Goal: Information Seeking & Learning: Learn about a topic

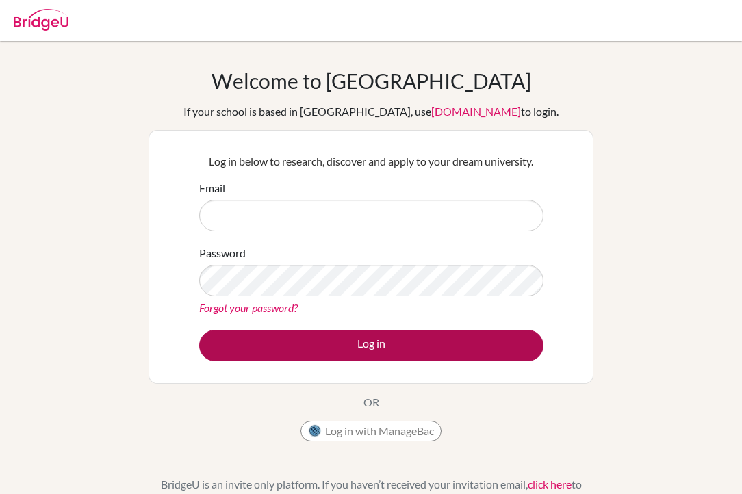
type input "[PERSON_NAME][EMAIL_ADDRESS][DOMAIN_NAME]"
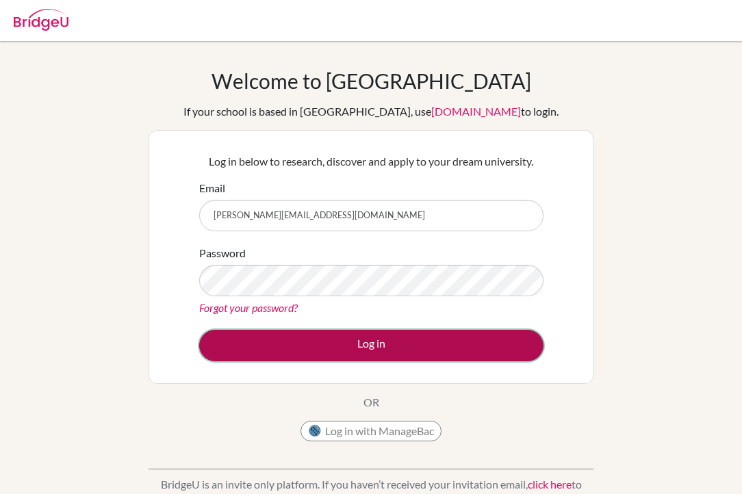
click at [344, 336] on button "Log in" at bounding box center [371, 345] width 344 height 31
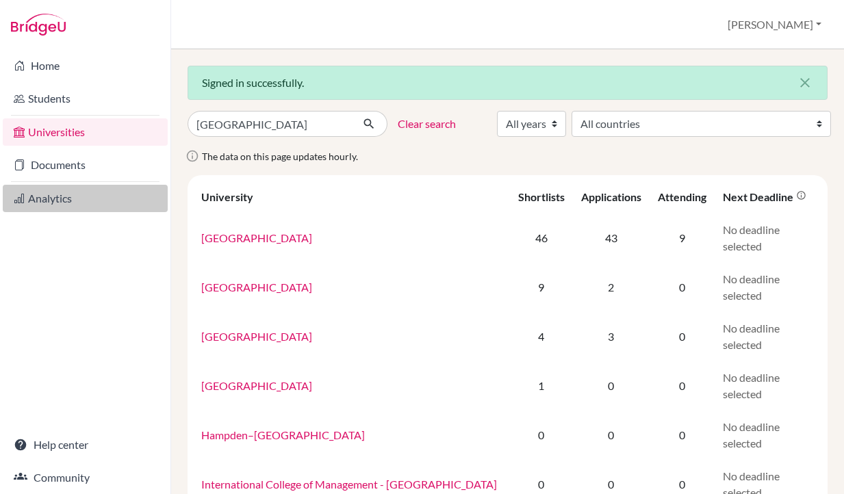
click at [53, 197] on link "Analytics" at bounding box center [85, 198] width 165 height 27
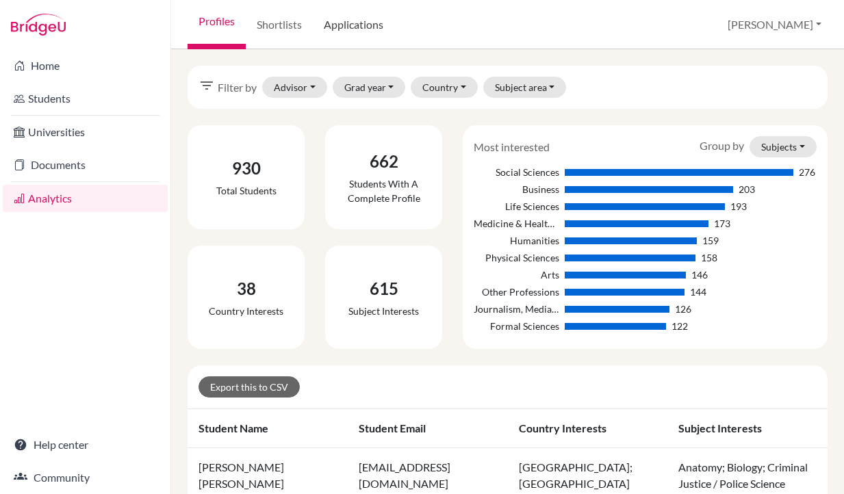
click at [347, 12] on link "Applications" at bounding box center [353, 24] width 81 height 49
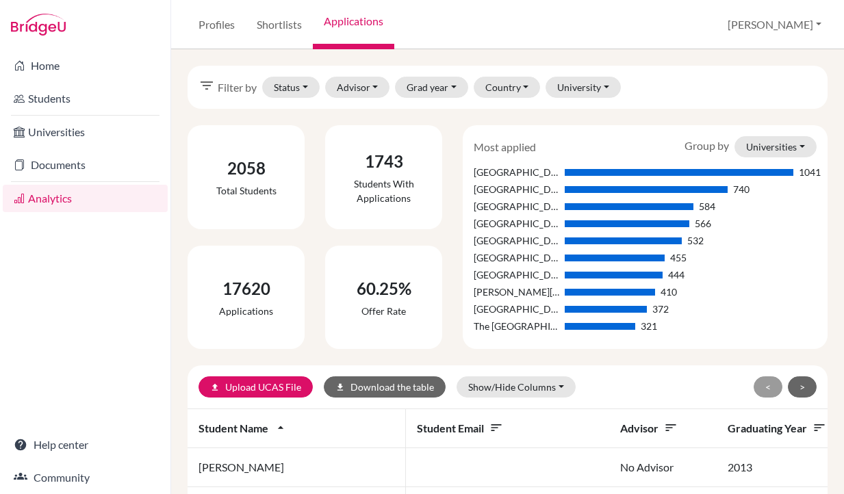
click at [225, 85] on span "Filter by" at bounding box center [237, 87] width 39 height 16
click at [279, 92] on button "Status" at bounding box center [291, 87] width 58 height 21
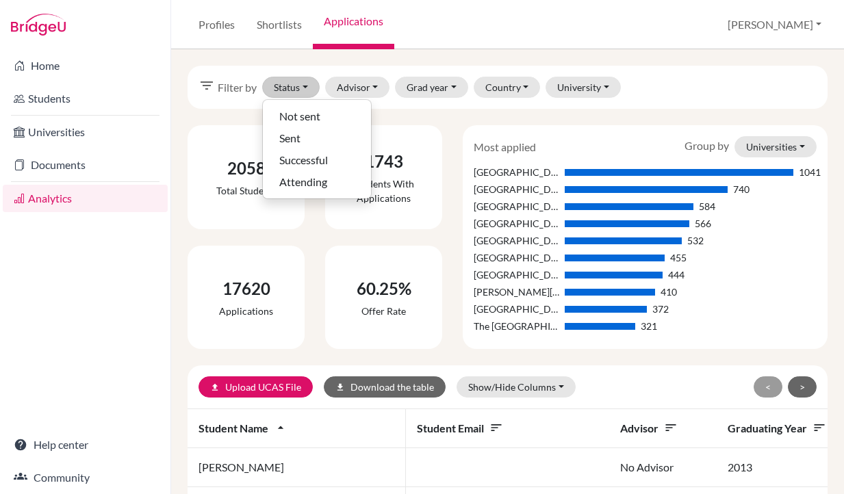
click at [668, 84] on div "filter_list Filter by Status Not sent Sent Successful Attending Advisor Aldridg…" at bounding box center [508, 87] width 640 height 43
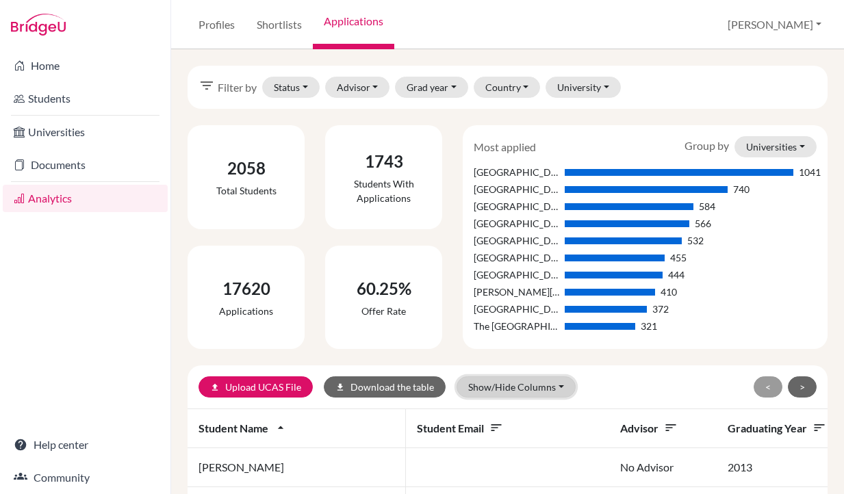
click at [504, 391] on button "Show/Hide Columns" at bounding box center [516, 387] width 119 height 21
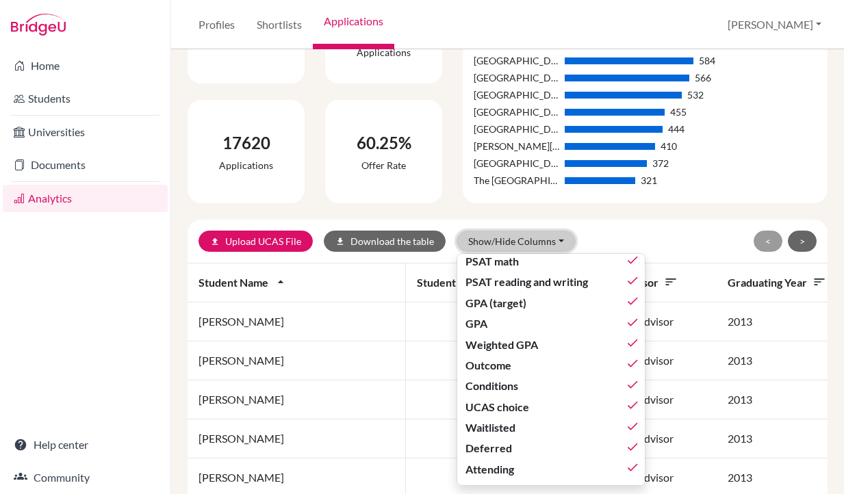
scroll to position [223, 0]
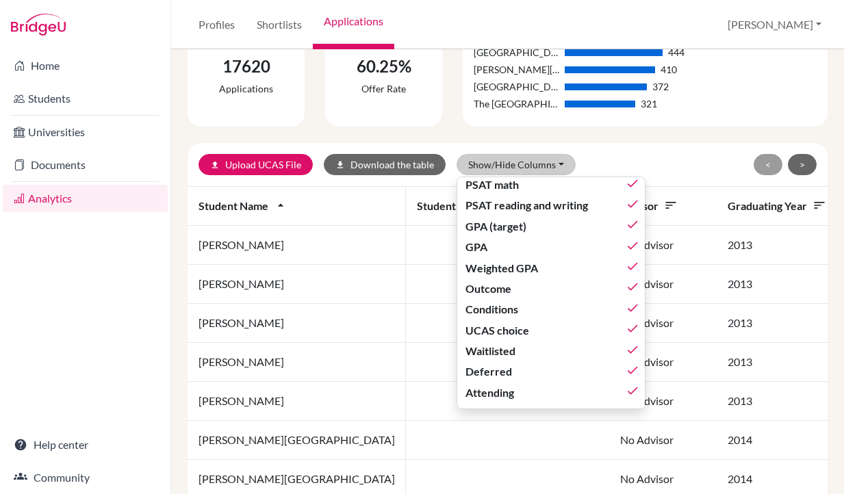
click at [622, 145] on div "upload Upload UCAS File download Download the table Show/Hide Columns Show all …" at bounding box center [508, 165] width 640 height 44
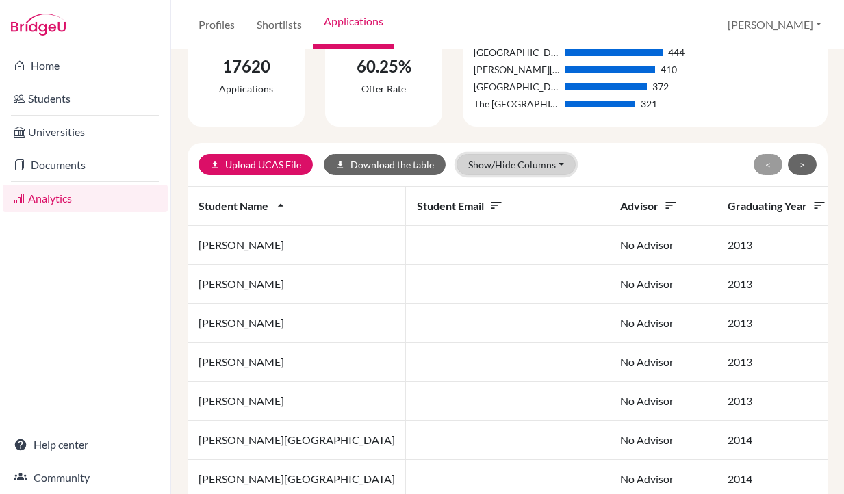
click at [498, 160] on button "Show/Hide Columns" at bounding box center [516, 164] width 119 height 21
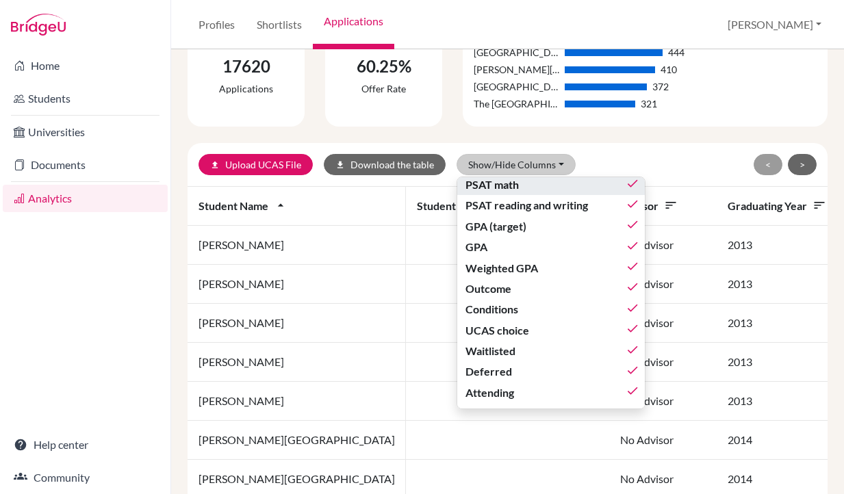
click at [517, 186] on div "PSAT math done" at bounding box center [553, 185] width 174 height 16
click at [512, 182] on span "PSAT math" at bounding box center [492, 185] width 52 height 16
click at [653, 167] on div "< >" at bounding box center [714, 164] width 206 height 21
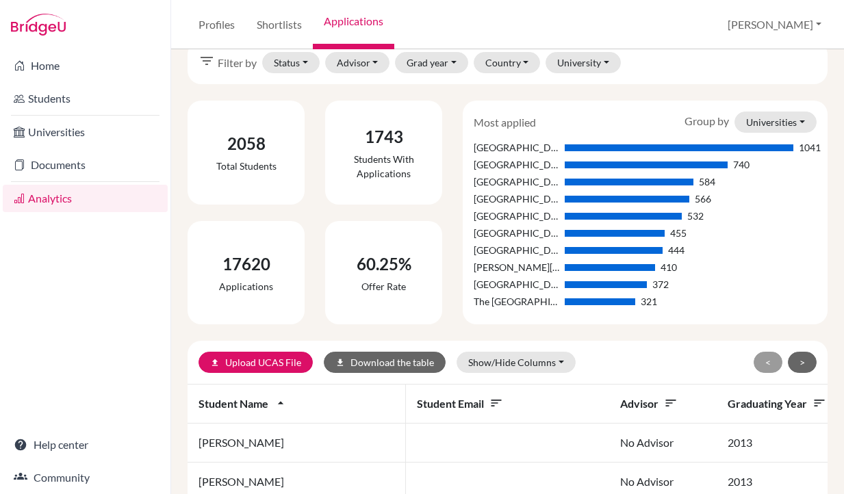
scroll to position [0, 0]
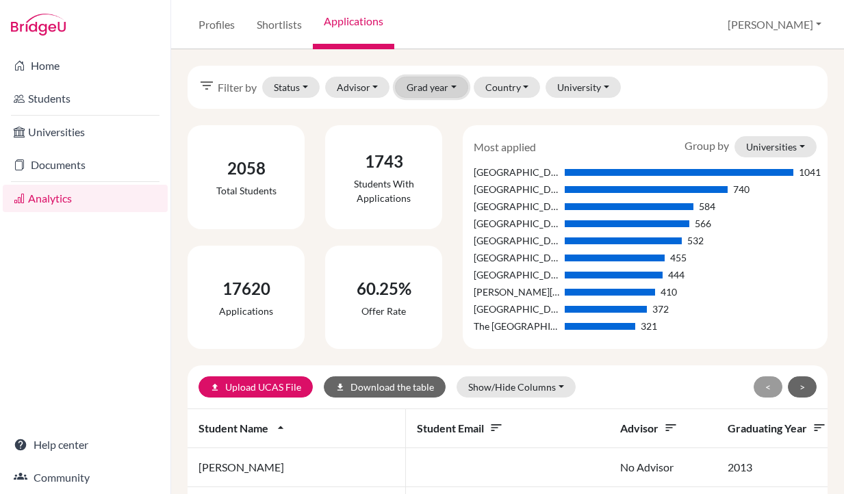
click at [453, 86] on button "Grad year" at bounding box center [431, 87] width 73 height 21
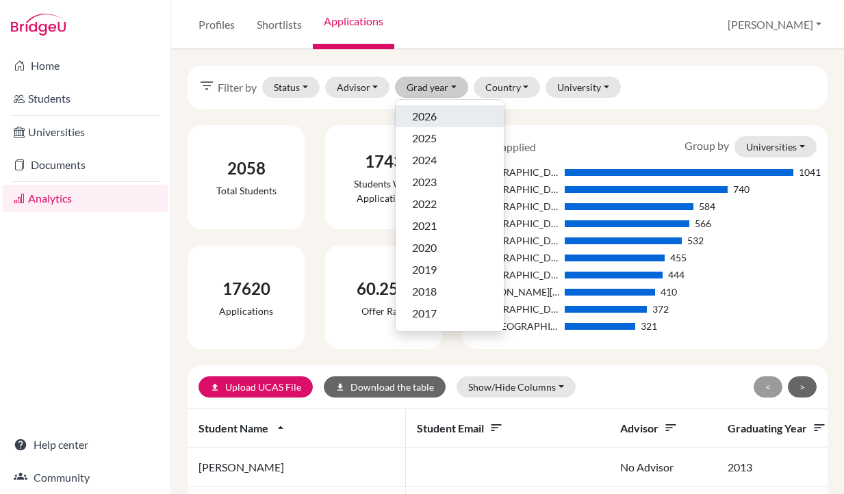
click at [449, 126] on button "2026" at bounding box center [450, 116] width 108 height 22
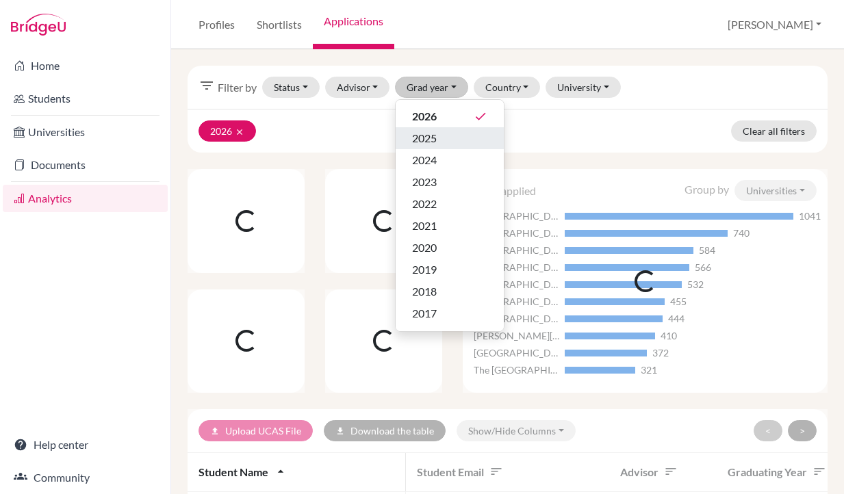
click at [450, 135] on div "2025" at bounding box center [449, 138] width 75 height 16
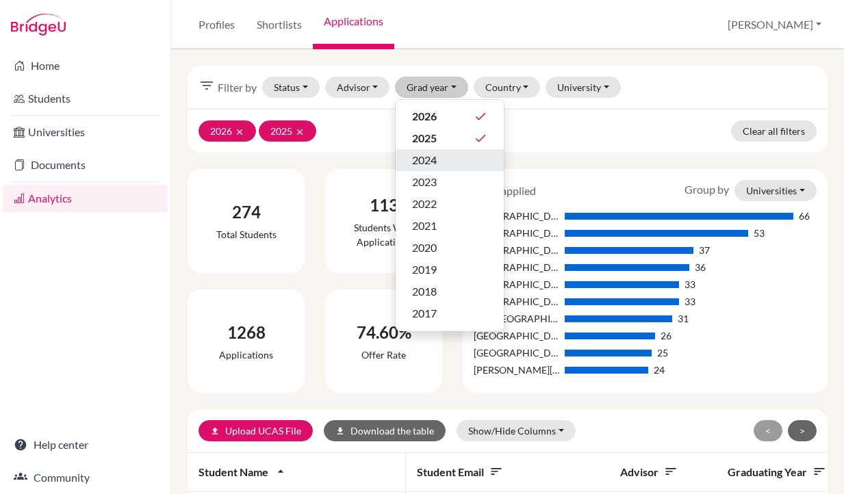
click at [450, 162] on div "2024" at bounding box center [449, 160] width 75 height 16
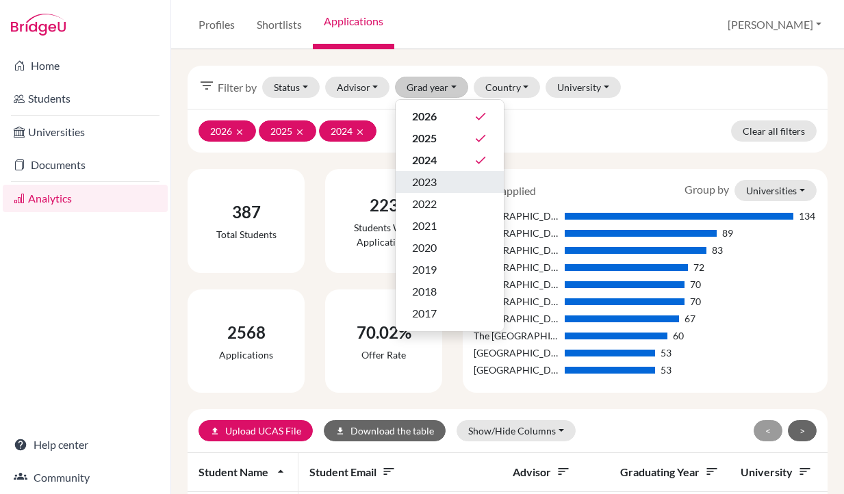
click at [442, 184] on div "2023" at bounding box center [449, 182] width 75 height 16
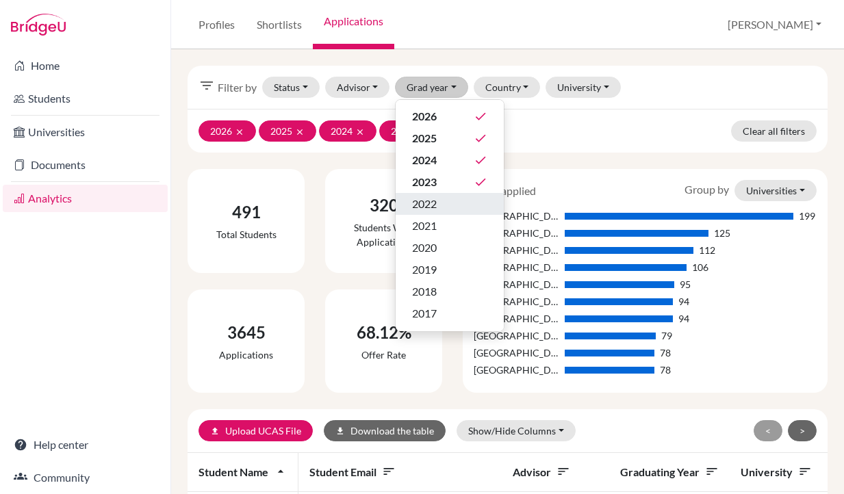
click at [440, 205] on div "2022" at bounding box center [449, 204] width 75 height 16
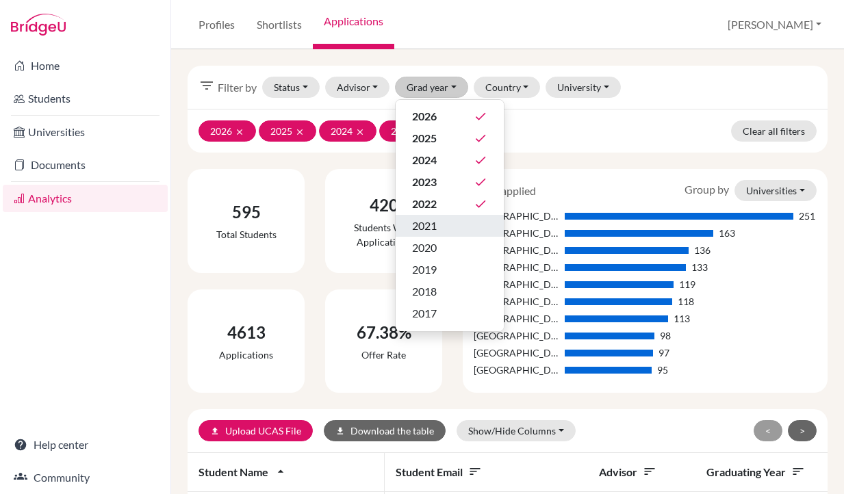
click at [444, 223] on div "2021" at bounding box center [449, 226] width 75 height 16
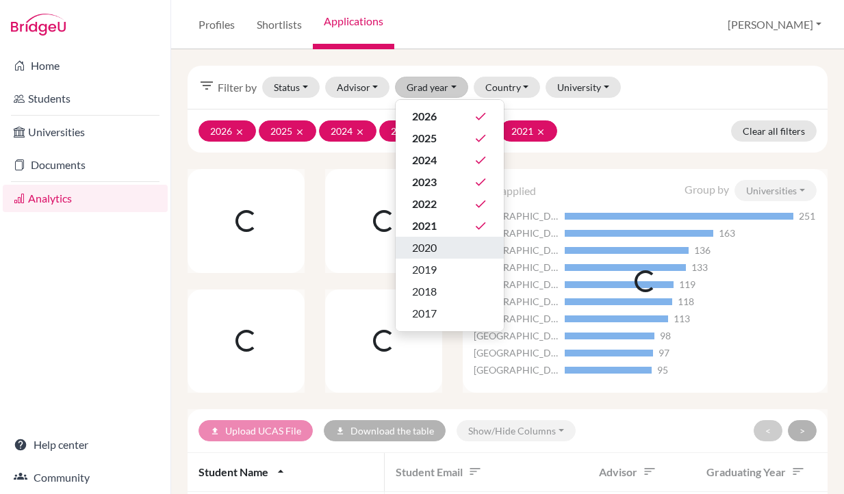
click at [446, 247] on div "2020" at bounding box center [449, 248] width 75 height 16
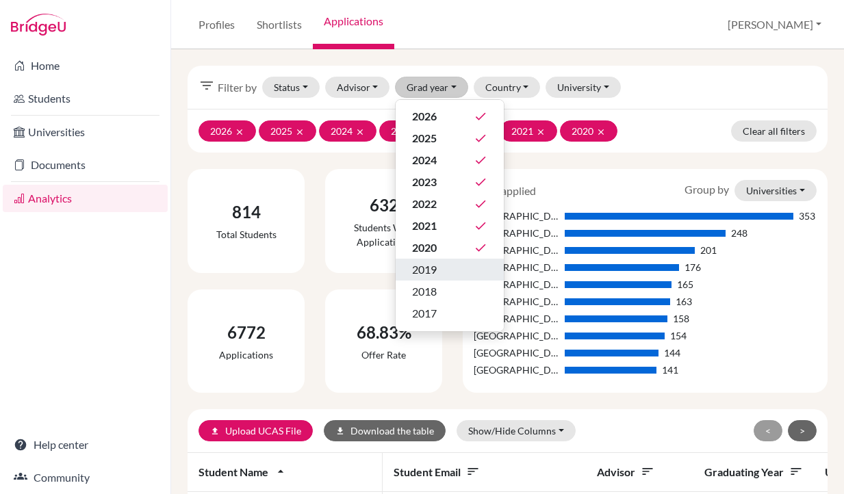
click at [445, 273] on div "2019" at bounding box center [449, 270] width 75 height 16
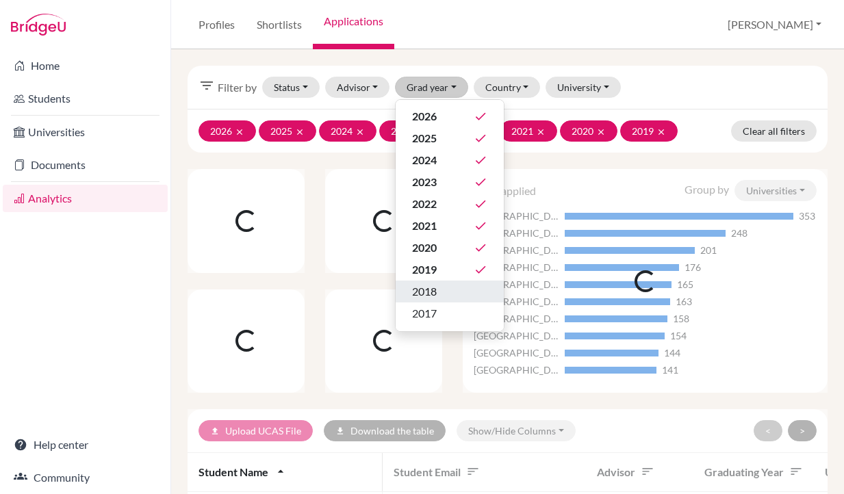
click at [448, 295] on div "2018" at bounding box center [449, 291] width 75 height 16
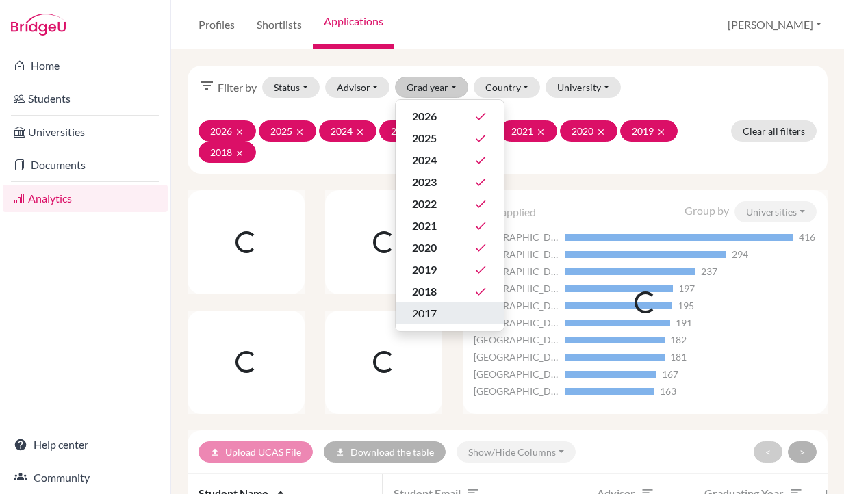
click at [444, 319] on div "2017" at bounding box center [449, 313] width 75 height 16
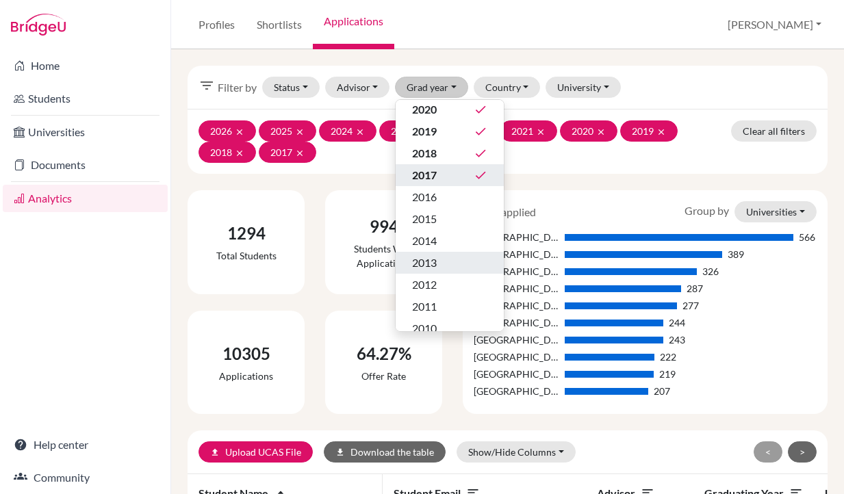
scroll to position [174, 0]
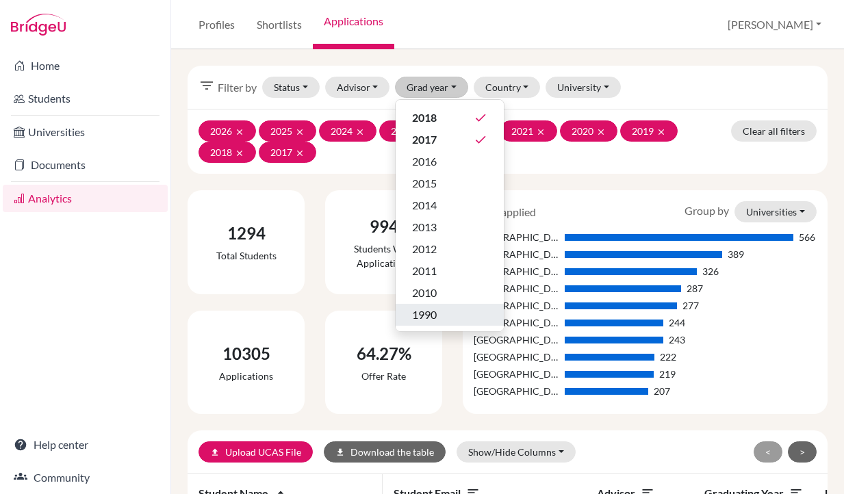
click at [442, 315] on div "1990" at bounding box center [449, 315] width 75 height 16
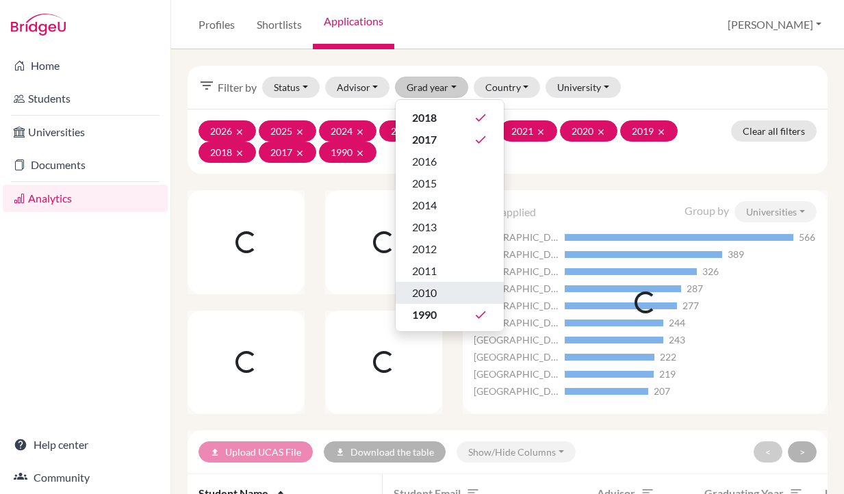
click at [450, 292] on div "2010" at bounding box center [449, 293] width 75 height 16
click at [454, 266] on div "2011" at bounding box center [449, 271] width 75 height 16
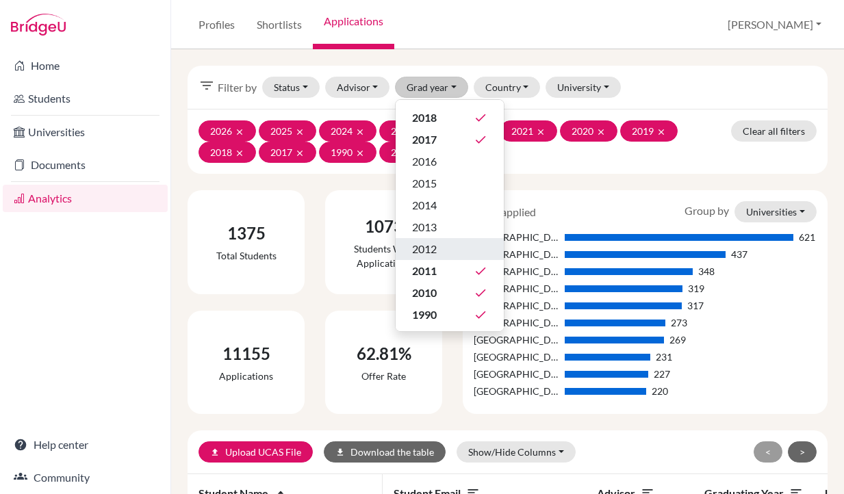
click at [455, 244] on div "2012" at bounding box center [449, 249] width 75 height 16
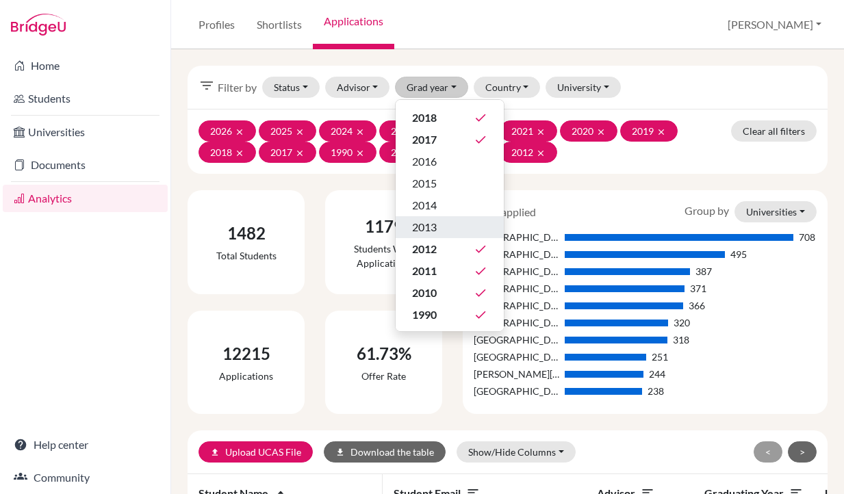
click at [455, 221] on div "2013" at bounding box center [449, 227] width 75 height 16
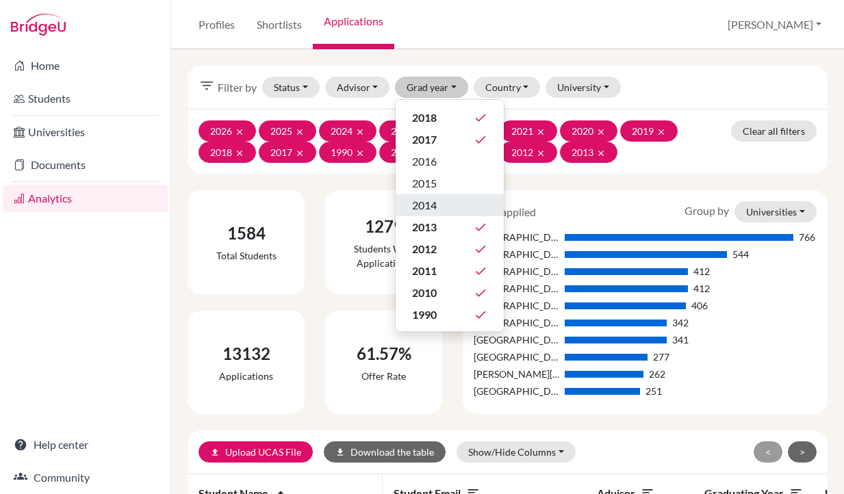
click at [450, 201] on div "2014" at bounding box center [449, 205] width 75 height 16
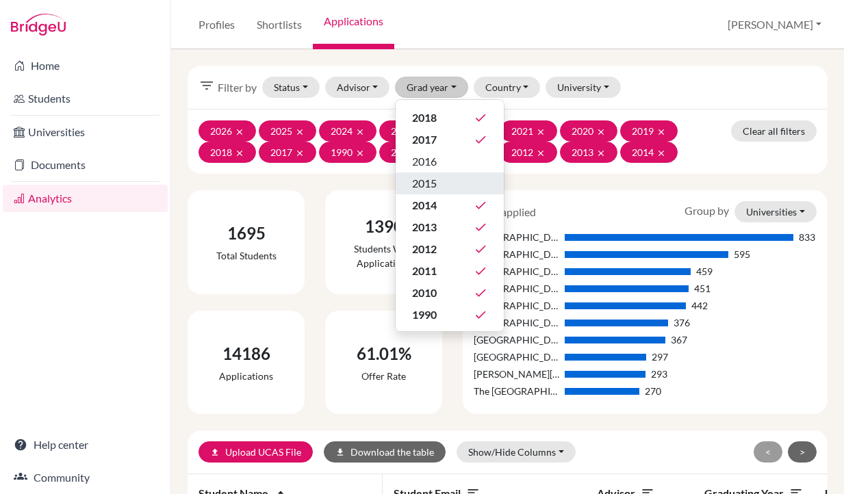
click at [448, 184] on div "2015" at bounding box center [449, 183] width 75 height 16
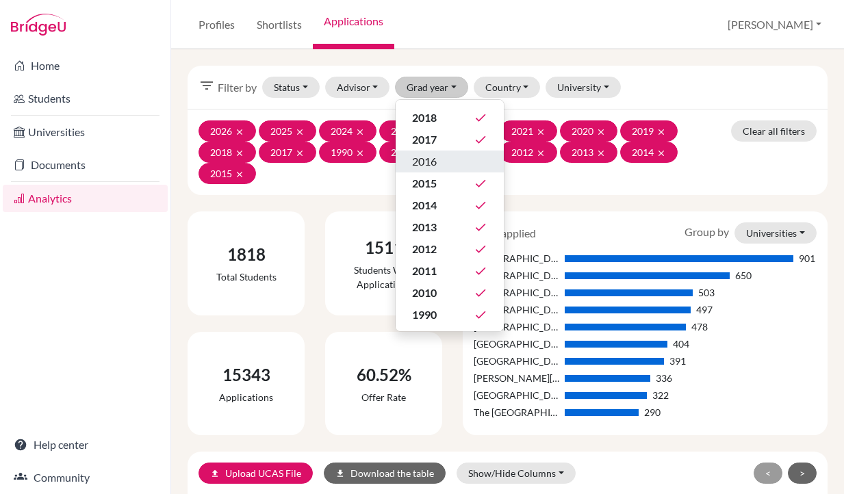
click at [449, 158] on div "2016" at bounding box center [449, 161] width 75 height 16
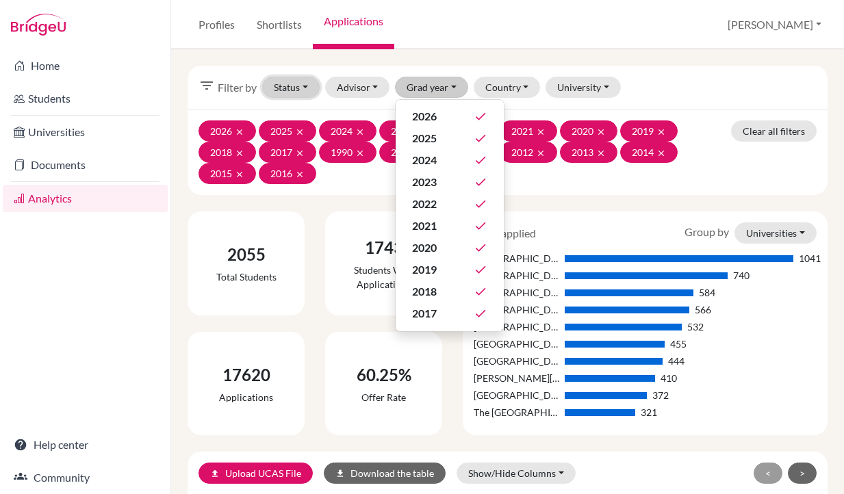
click at [275, 88] on button "Status" at bounding box center [291, 87] width 58 height 21
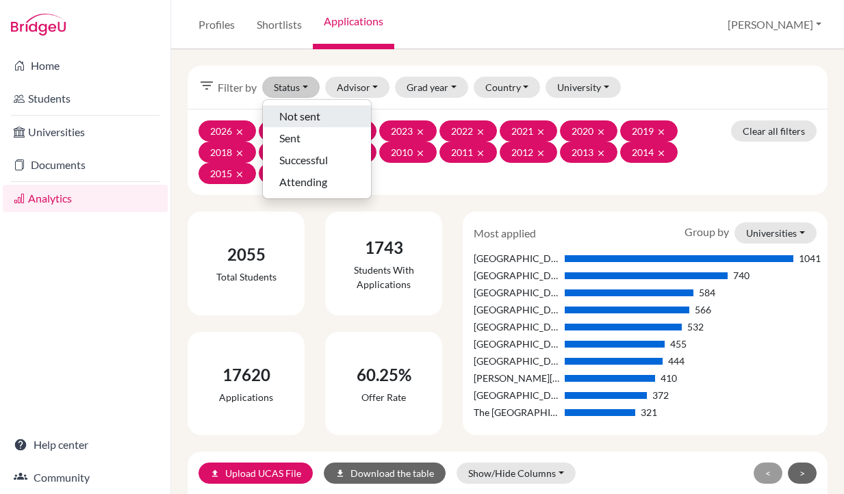
click at [310, 116] on span "Not sent" at bounding box center [299, 116] width 41 height 16
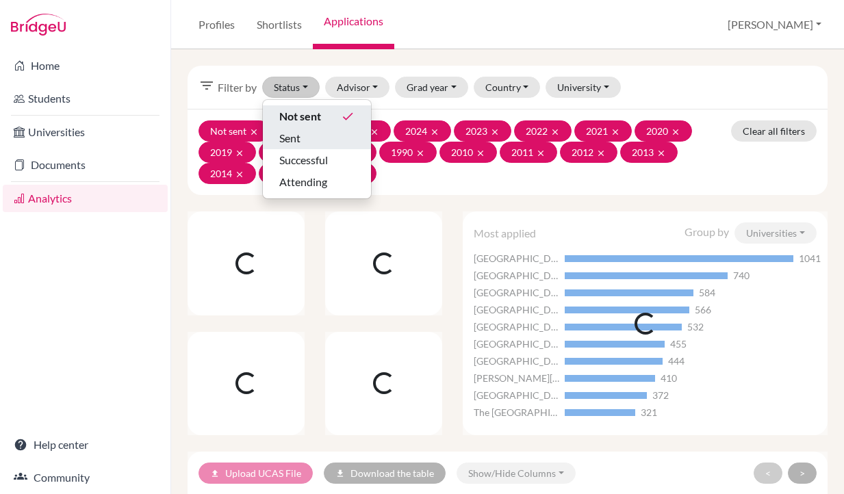
click at [308, 138] on div "Sent" at bounding box center [316, 138] width 75 height 16
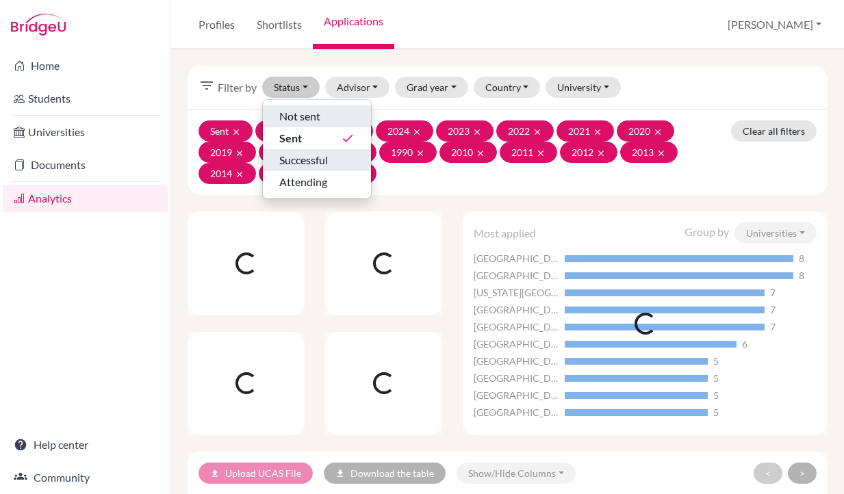
click at [312, 155] on span "Successful" at bounding box center [303, 160] width 49 height 16
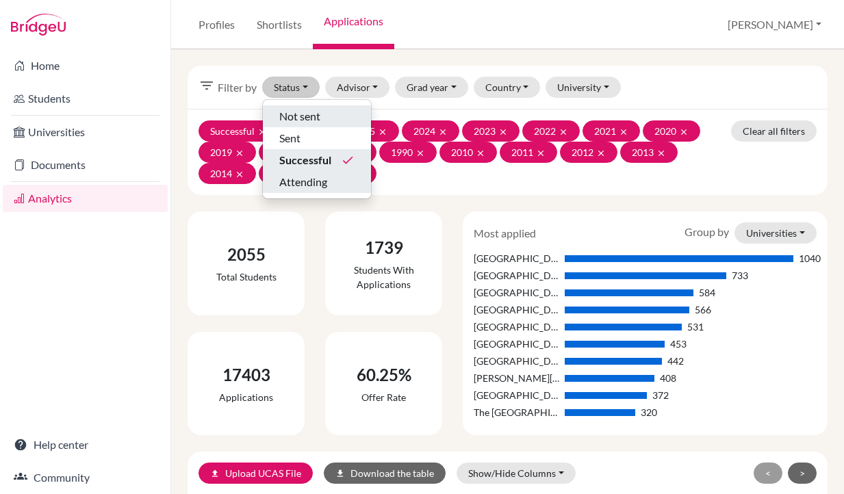
click at [319, 180] on span "Attending" at bounding box center [303, 182] width 48 height 16
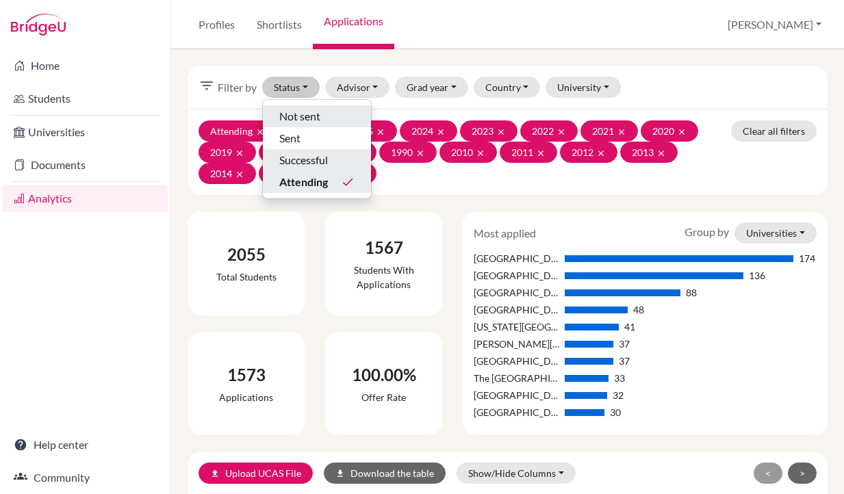
click at [207, 84] on icon "filter_list" at bounding box center [207, 85] width 16 height 16
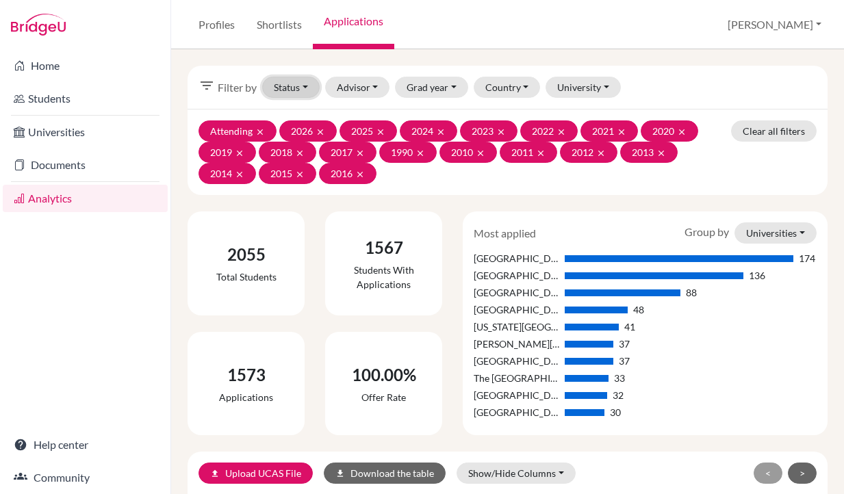
click at [294, 86] on button "Status" at bounding box center [291, 87] width 58 height 21
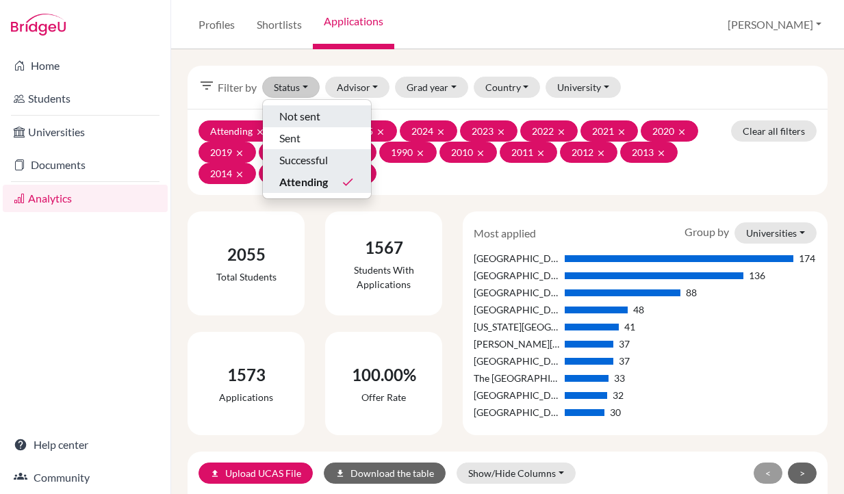
click at [602, 55] on div "filter_list Filter by Status Not sent Sent Successful Attending done Advisor Al…" at bounding box center [507, 271] width 673 height 445
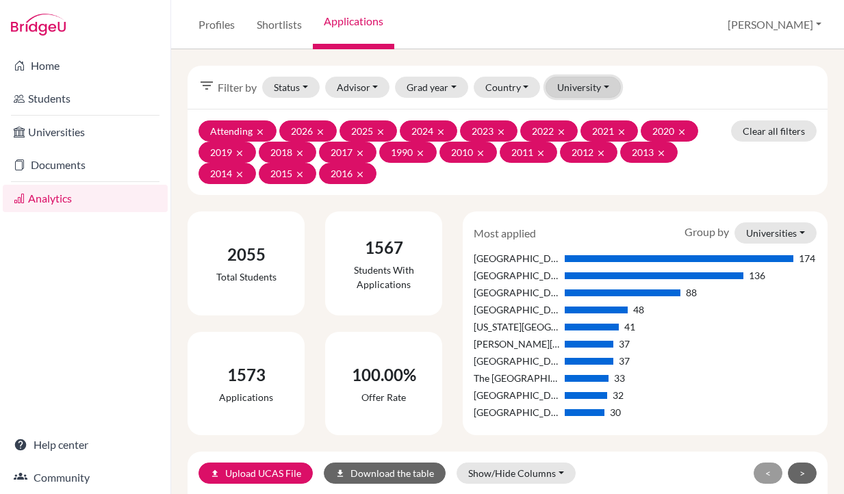
click at [569, 87] on button "University" at bounding box center [583, 87] width 75 height 21
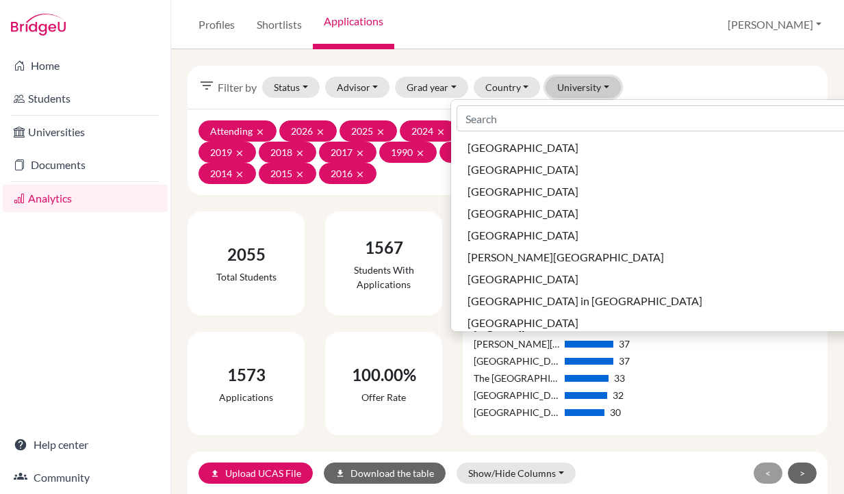
click at [609, 89] on button "University" at bounding box center [583, 87] width 75 height 21
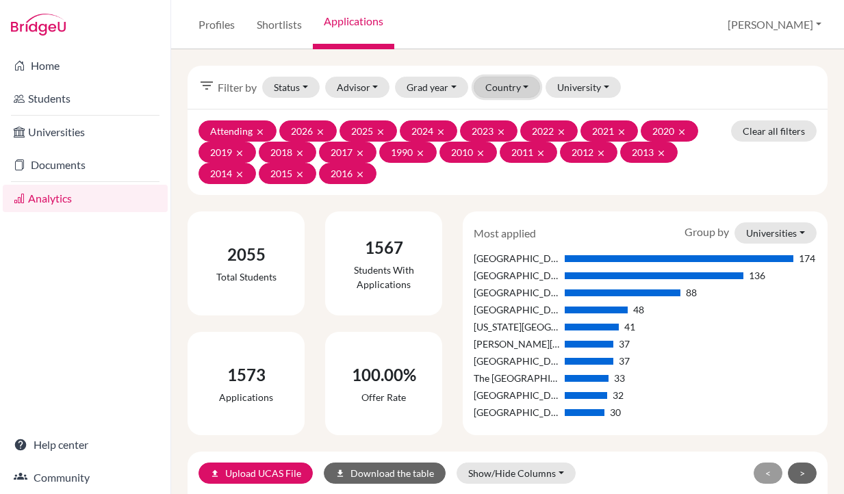
click at [525, 84] on button "Country" at bounding box center [507, 87] width 67 height 21
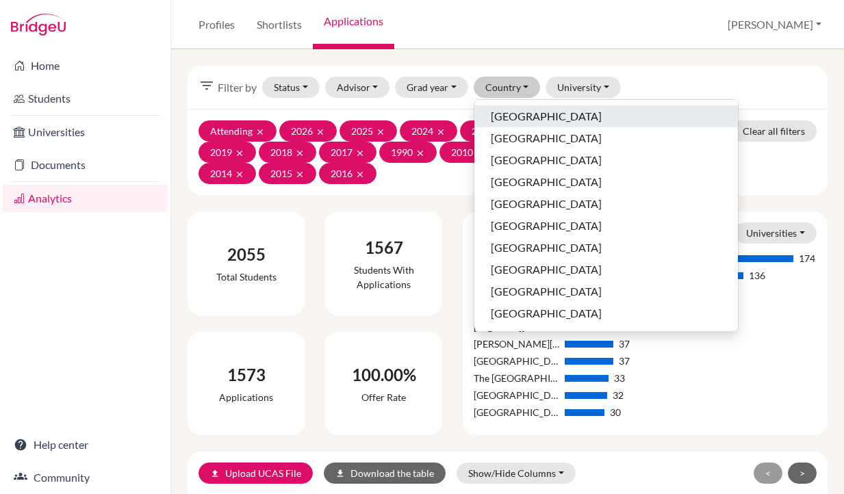
click at [521, 112] on span "[GEOGRAPHIC_DATA]" at bounding box center [546, 116] width 111 height 16
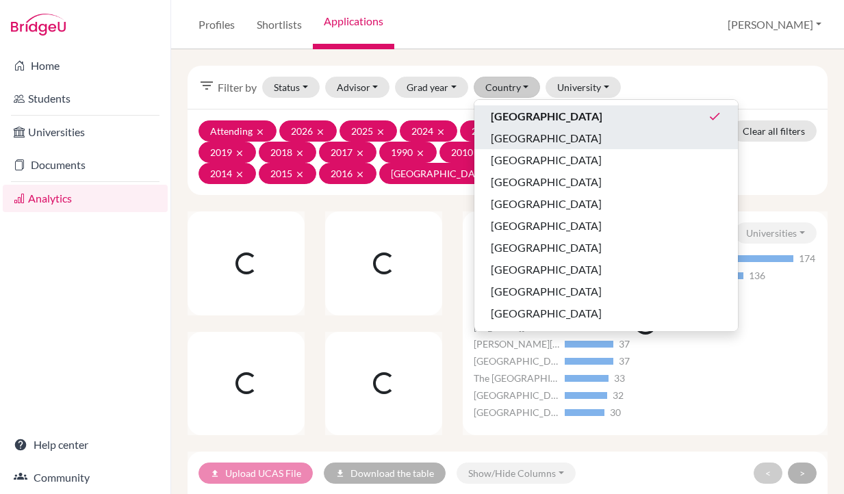
click at [520, 136] on span "[GEOGRAPHIC_DATA]" at bounding box center [546, 138] width 111 height 16
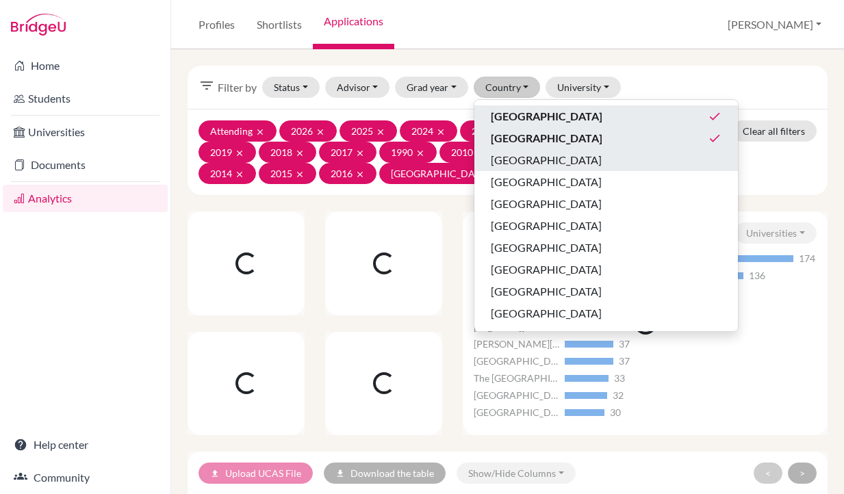
click at [519, 166] on span "[GEOGRAPHIC_DATA]" at bounding box center [546, 160] width 111 height 16
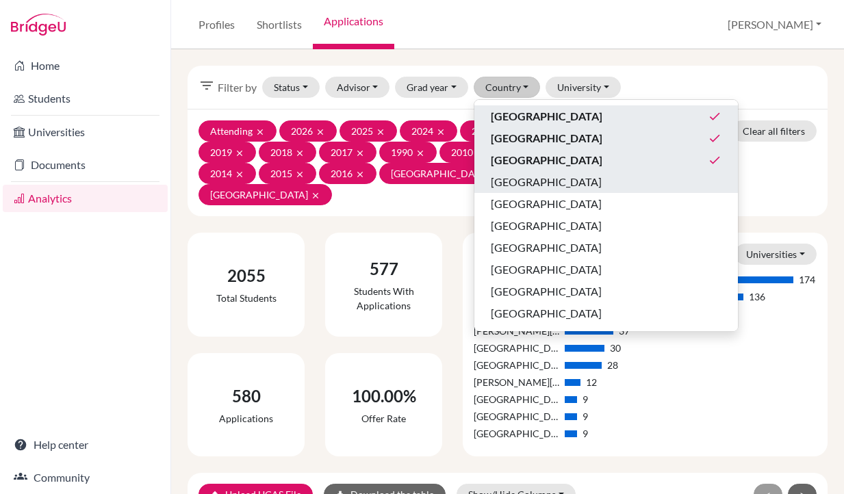
click at [522, 188] on div "[GEOGRAPHIC_DATA]" at bounding box center [606, 182] width 231 height 16
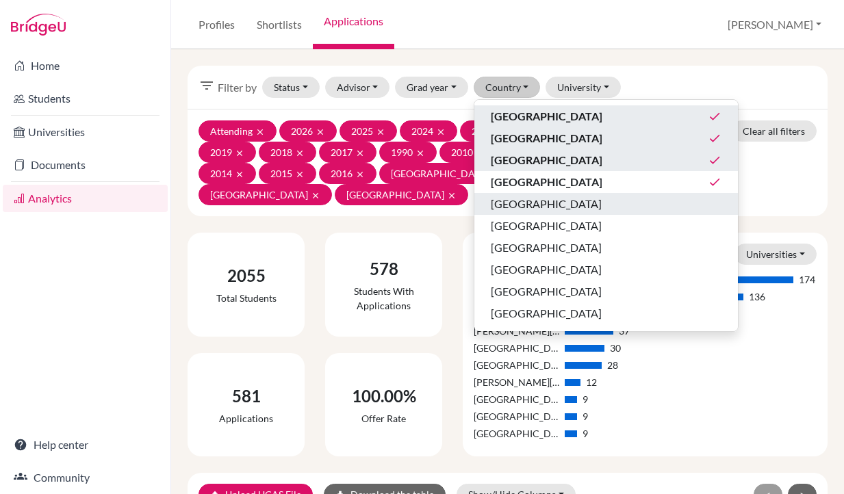
click at [544, 205] on span "[GEOGRAPHIC_DATA]" at bounding box center [546, 204] width 111 height 16
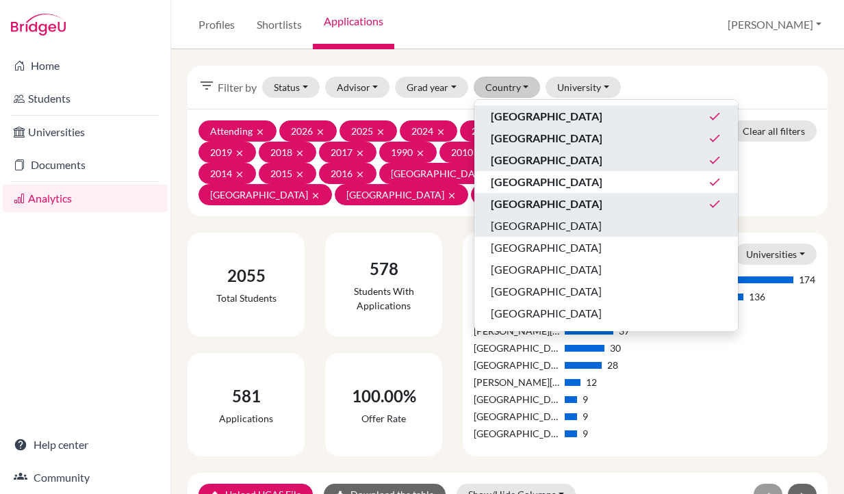
click at [525, 233] on span "[GEOGRAPHIC_DATA]" at bounding box center [546, 226] width 111 height 16
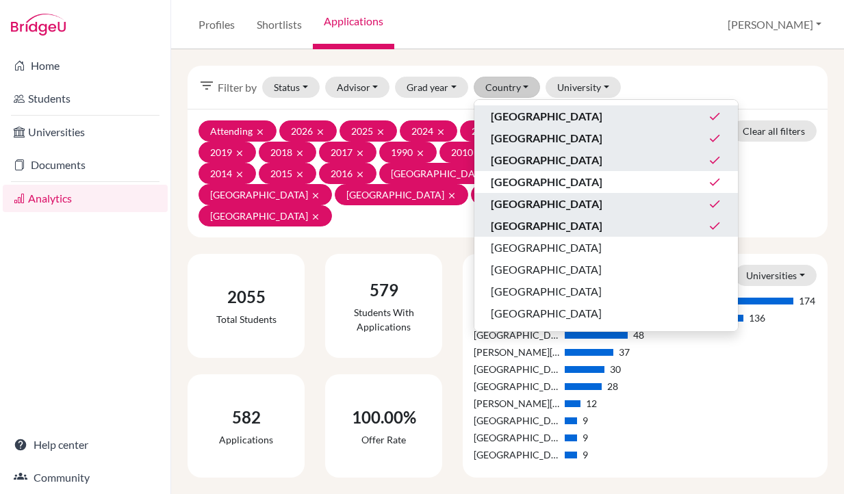
click at [29, 17] on img at bounding box center [38, 25] width 55 height 22
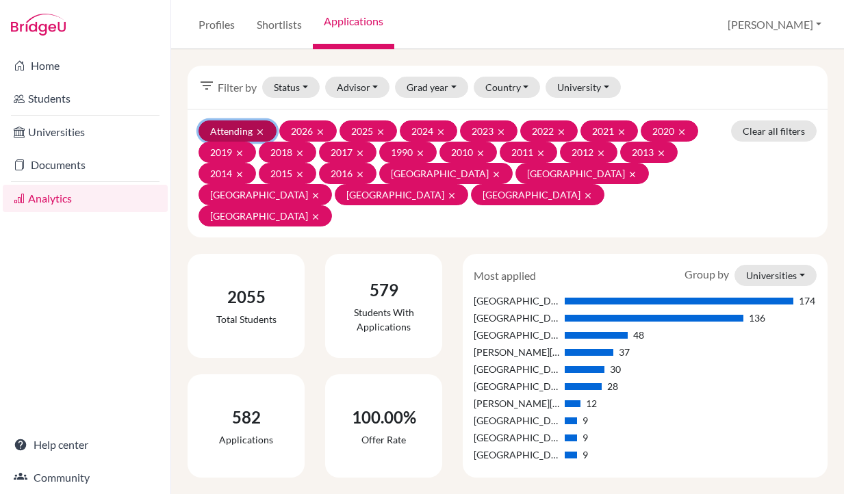
click at [263, 128] on icon "clear" at bounding box center [260, 132] width 10 height 10
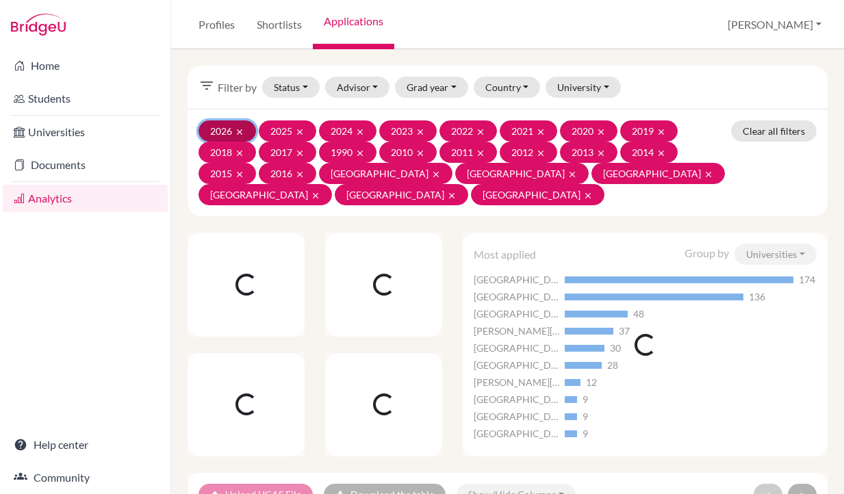
click at [242, 130] on icon "clear" at bounding box center [240, 132] width 10 height 10
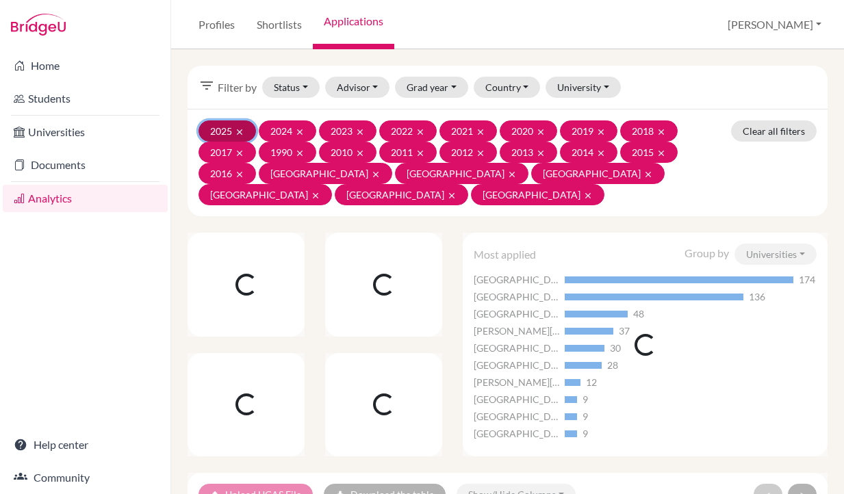
click at [242, 130] on icon "clear" at bounding box center [240, 132] width 10 height 10
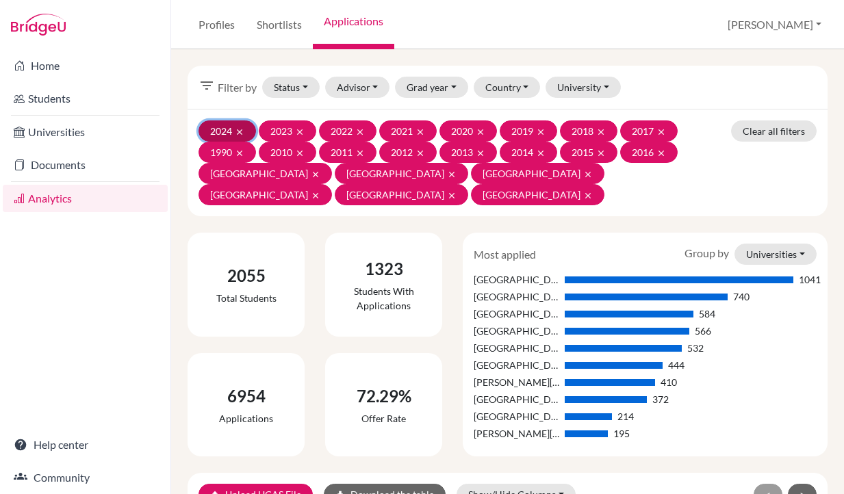
click at [242, 130] on icon "clear" at bounding box center [240, 132] width 10 height 10
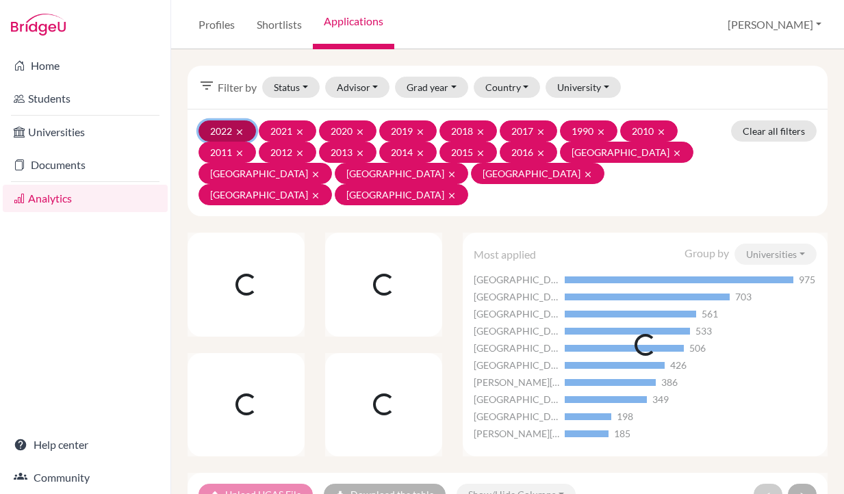
click at [242, 130] on icon "clear" at bounding box center [240, 132] width 10 height 10
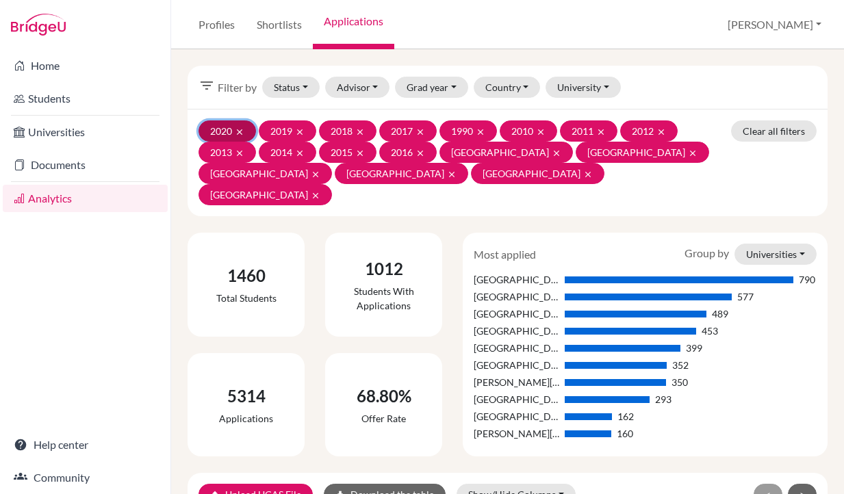
click at [242, 130] on icon "clear" at bounding box center [240, 132] width 10 height 10
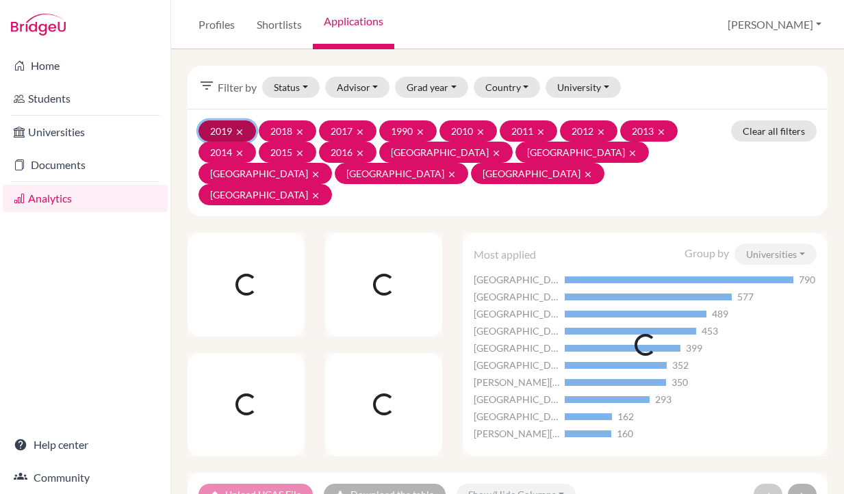
click at [242, 130] on icon "clear" at bounding box center [240, 132] width 10 height 10
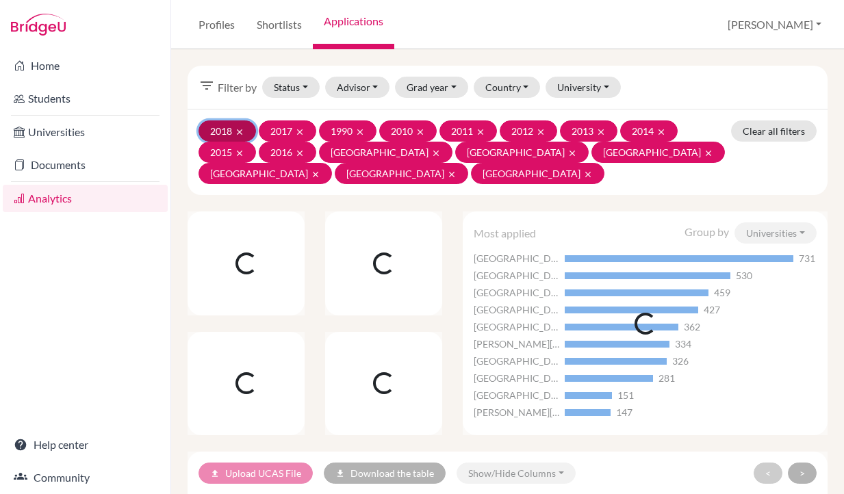
click at [242, 130] on icon "clear" at bounding box center [240, 132] width 10 height 10
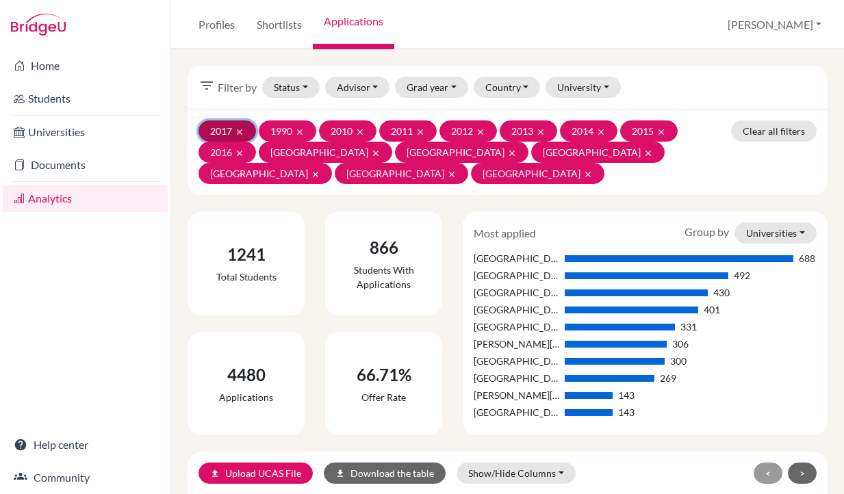
click at [242, 130] on icon "clear" at bounding box center [240, 132] width 10 height 10
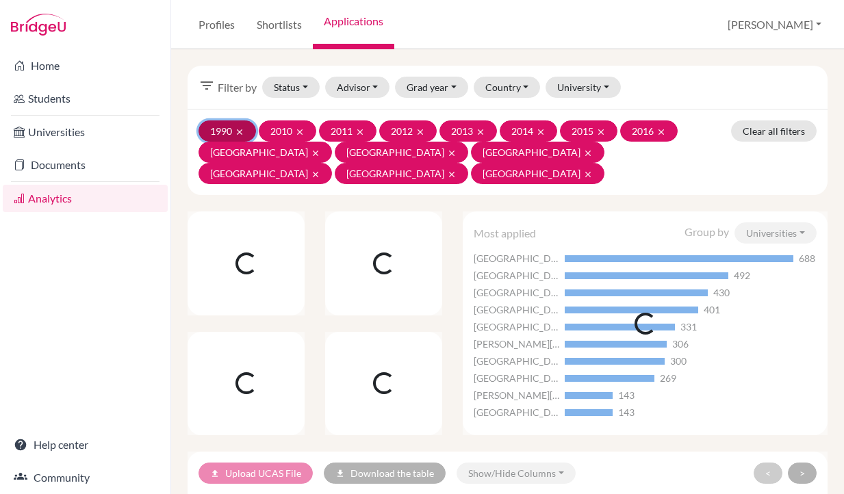
click at [242, 130] on icon "clear" at bounding box center [240, 132] width 10 height 10
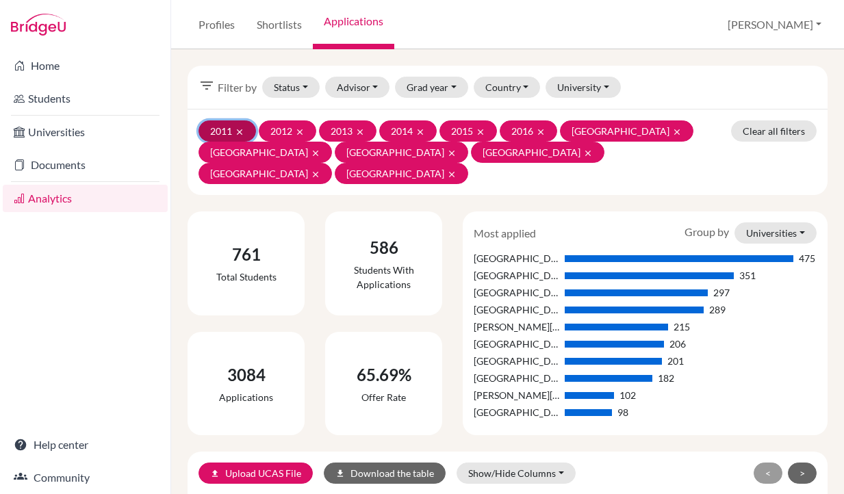
click at [242, 130] on icon "clear" at bounding box center [240, 132] width 10 height 10
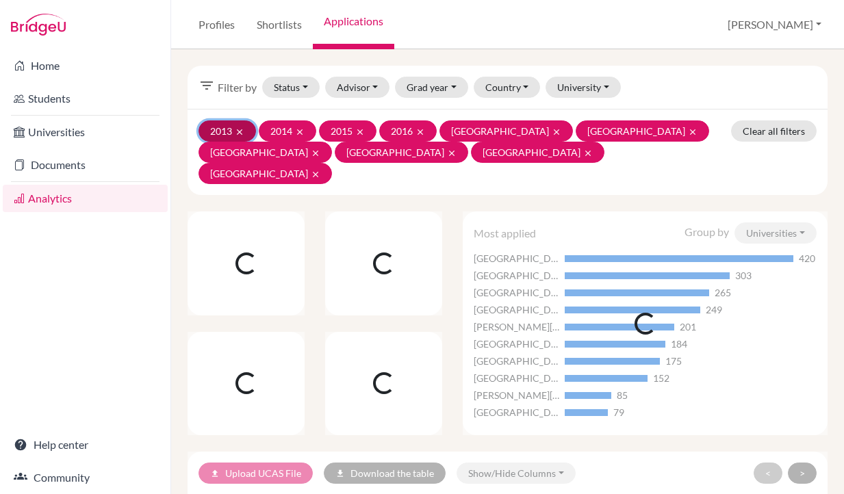
click at [242, 130] on icon "clear" at bounding box center [240, 132] width 10 height 10
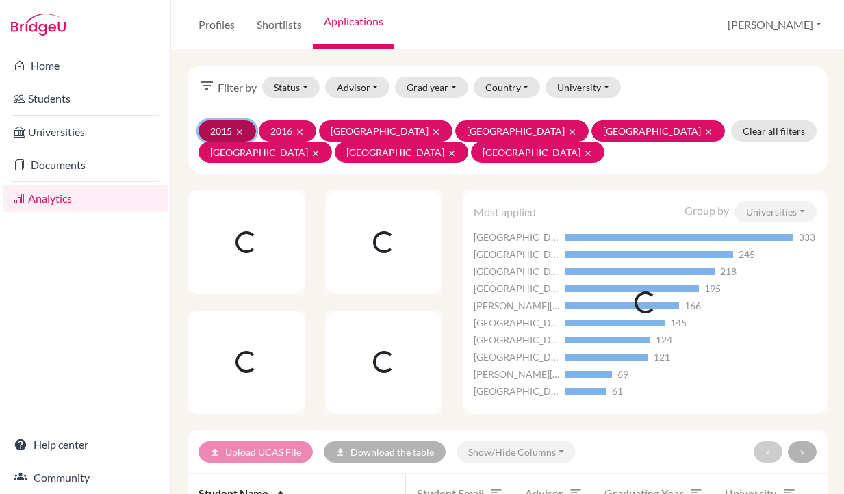
click at [242, 130] on icon "clear" at bounding box center [240, 132] width 10 height 10
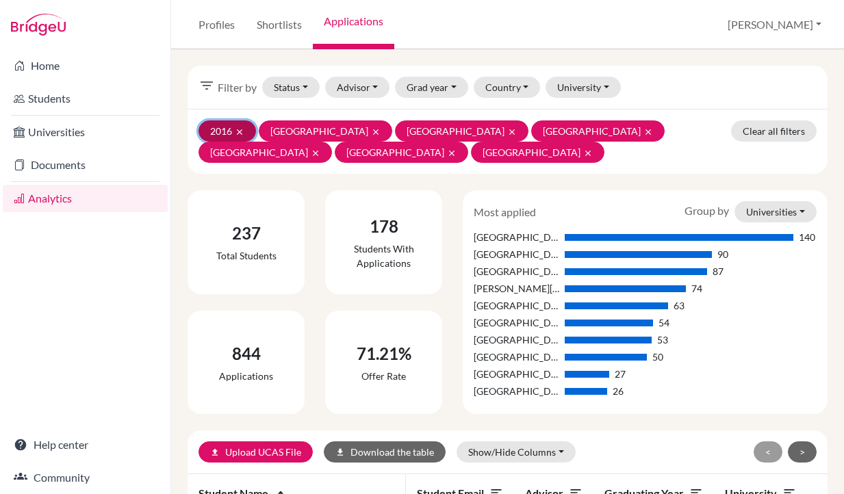
click at [242, 130] on icon "clear" at bounding box center [240, 132] width 10 height 10
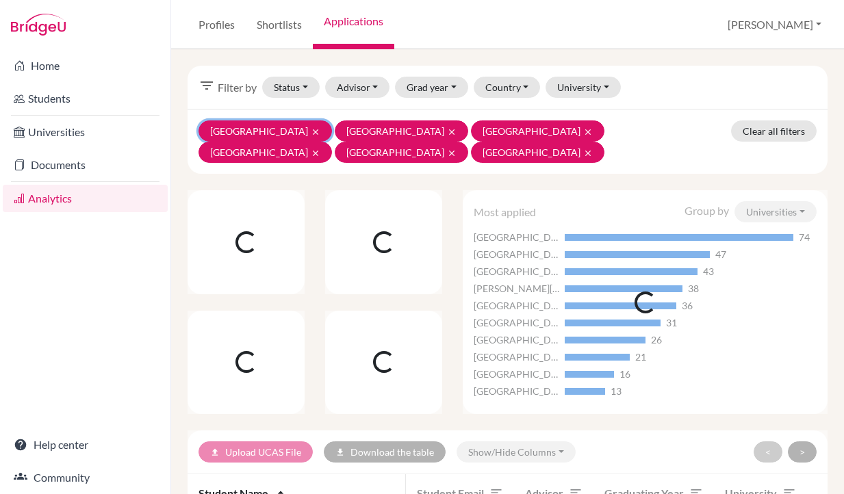
click at [242, 130] on button "Australia clear" at bounding box center [266, 131] width 134 height 21
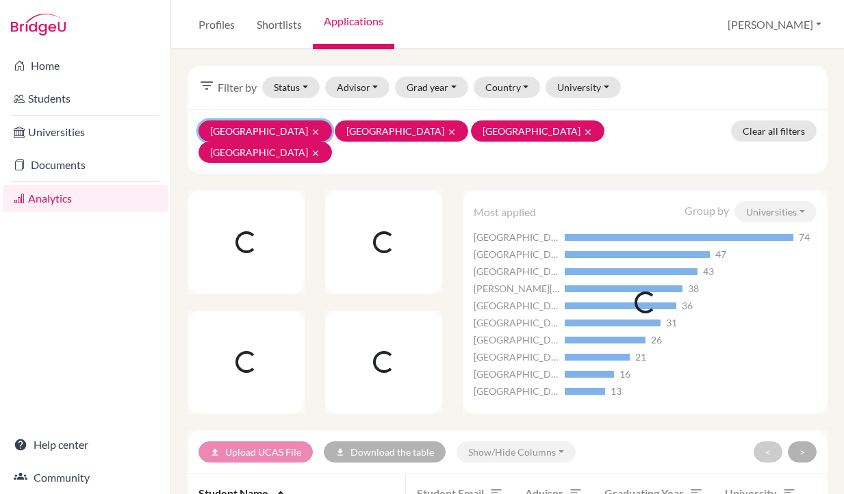
click at [242, 130] on button "Canada clear" at bounding box center [266, 131] width 134 height 21
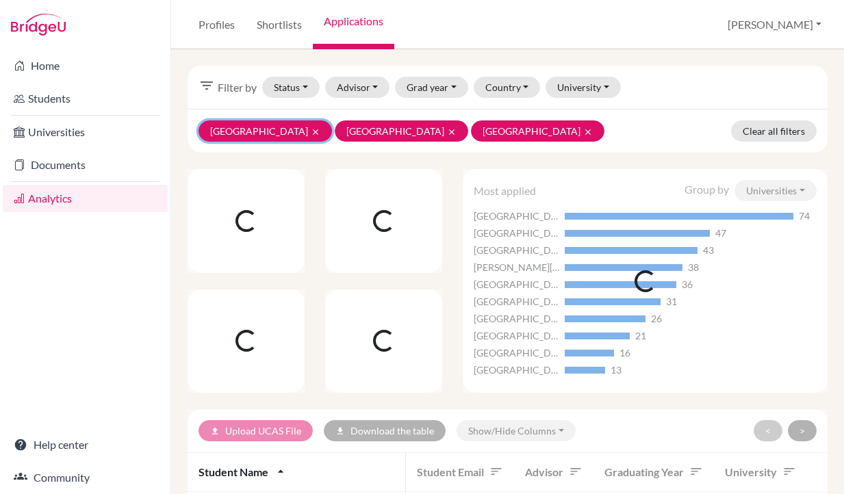
click at [311, 130] on icon "clear" at bounding box center [316, 132] width 10 height 10
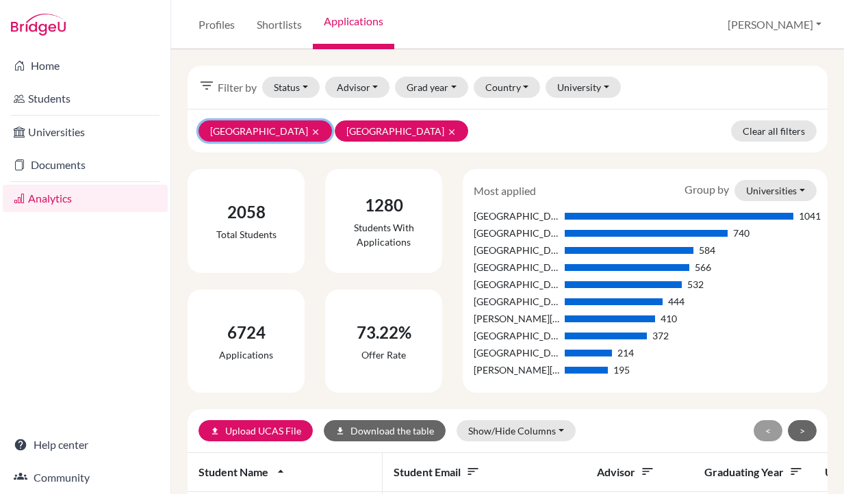
click at [242, 130] on button "Czech Republic clear" at bounding box center [266, 131] width 134 height 21
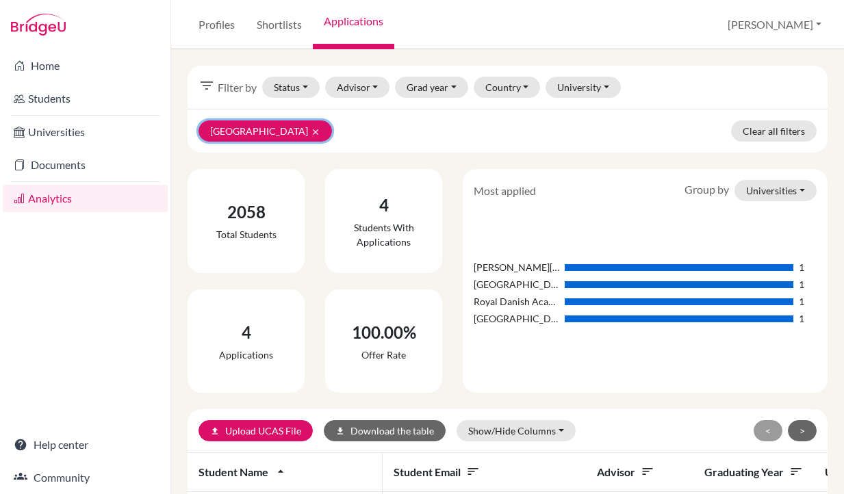
click at [242, 130] on button "Denmark clear" at bounding box center [266, 131] width 134 height 21
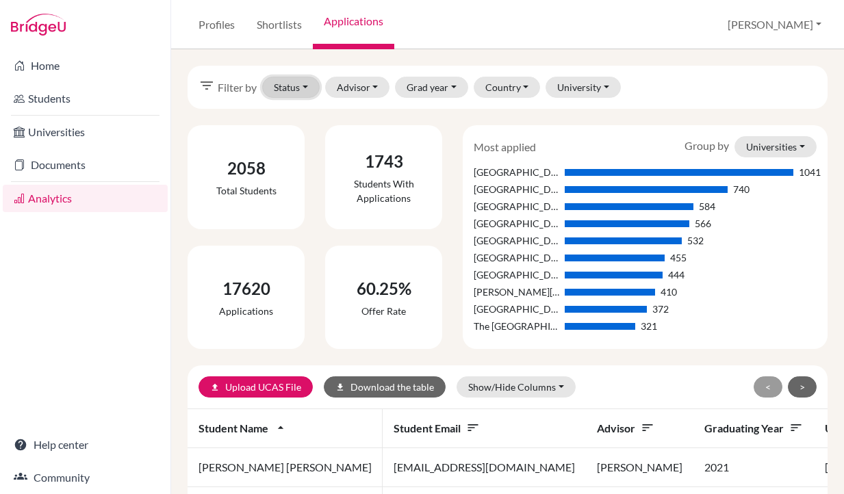
click at [300, 84] on button "Status" at bounding box center [291, 87] width 58 height 21
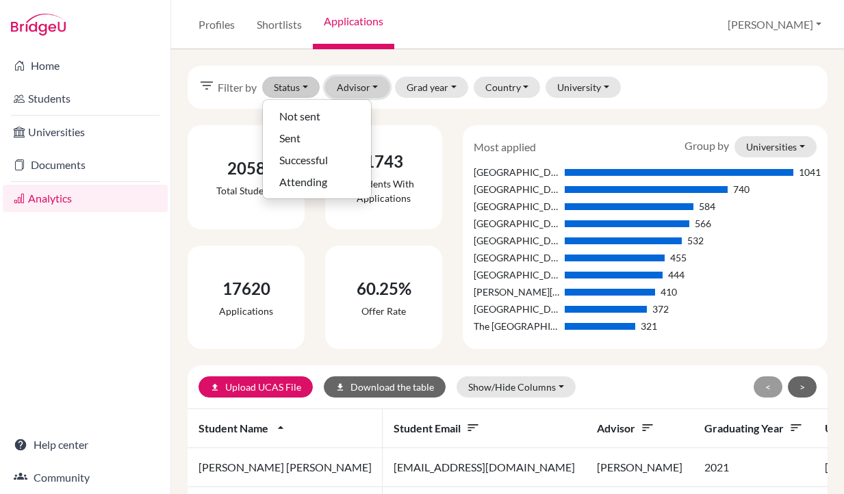
click at [348, 92] on button "Advisor" at bounding box center [357, 87] width 65 height 21
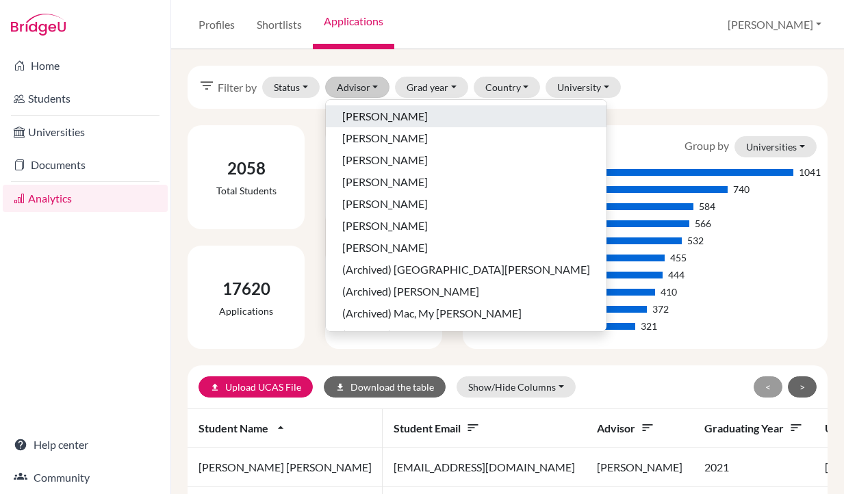
click at [409, 119] on span "[PERSON_NAME]" at bounding box center [385, 116] width 86 height 16
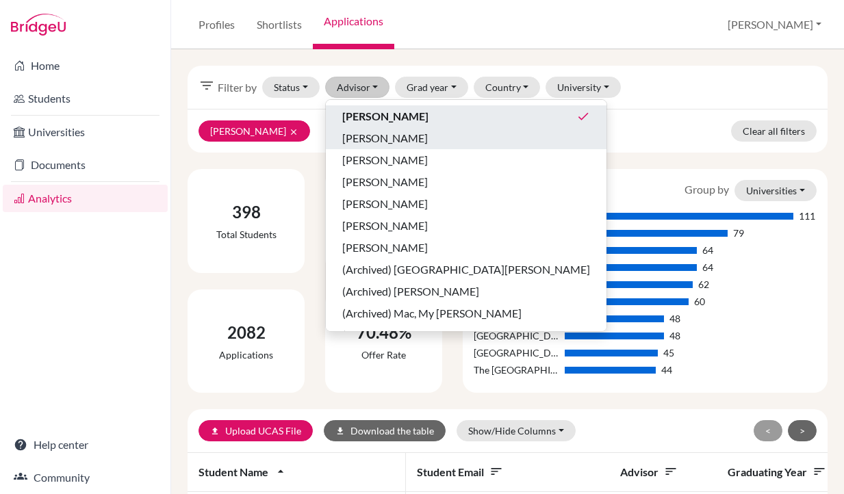
click at [419, 133] on div "[PERSON_NAME]" at bounding box center [466, 138] width 248 height 16
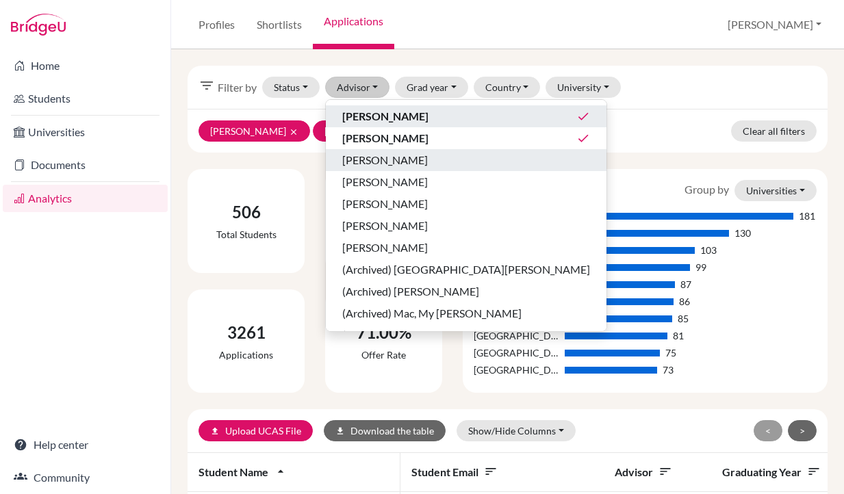
click at [411, 166] on div "[PERSON_NAME]" at bounding box center [466, 160] width 248 height 16
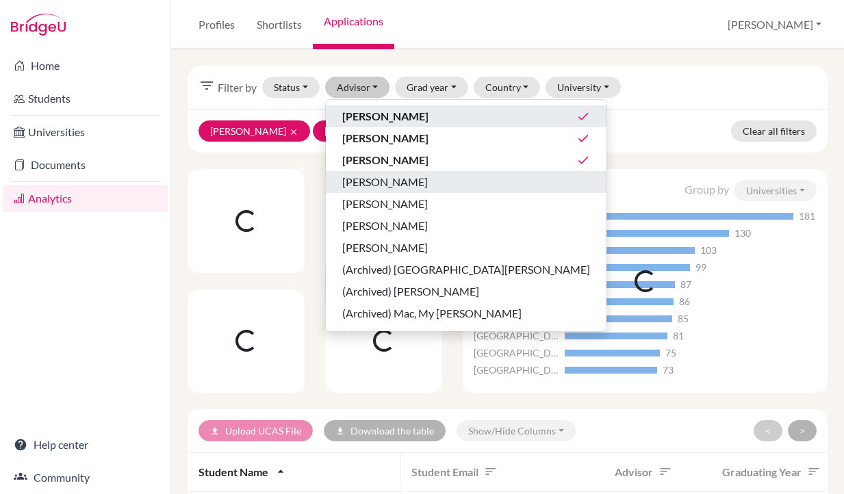
click at [416, 181] on span "[PERSON_NAME]" at bounding box center [385, 182] width 86 height 16
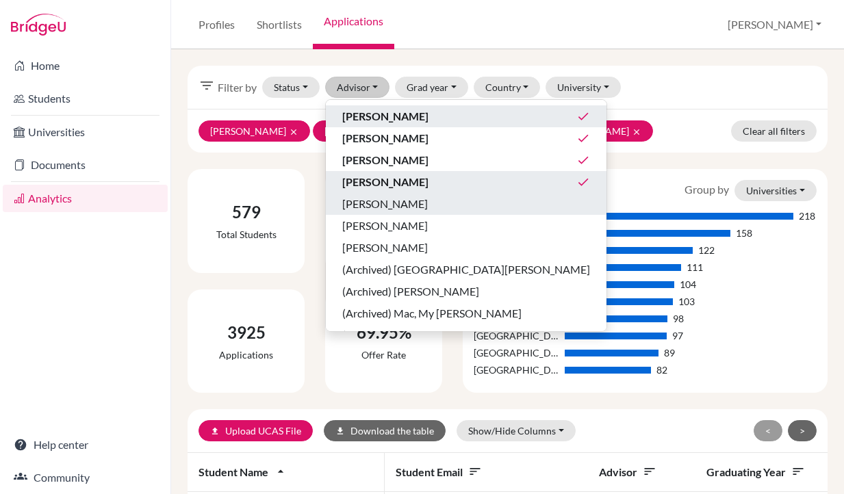
click at [416, 201] on span "[PERSON_NAME]" at bounding box center [385, 204] width 86 height 16
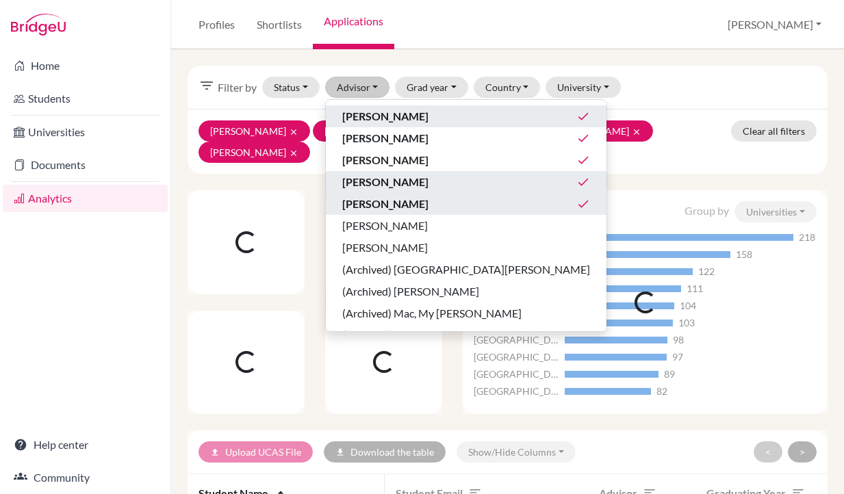
scroll to position [86, 0]
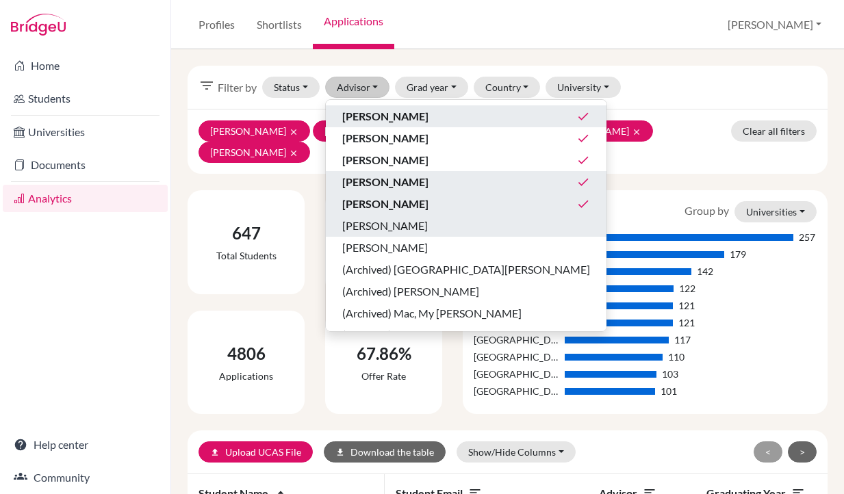
click at [429, 218] on div "[PERSON_NAME]" at bounding box center [466, 226] width 248 height 16
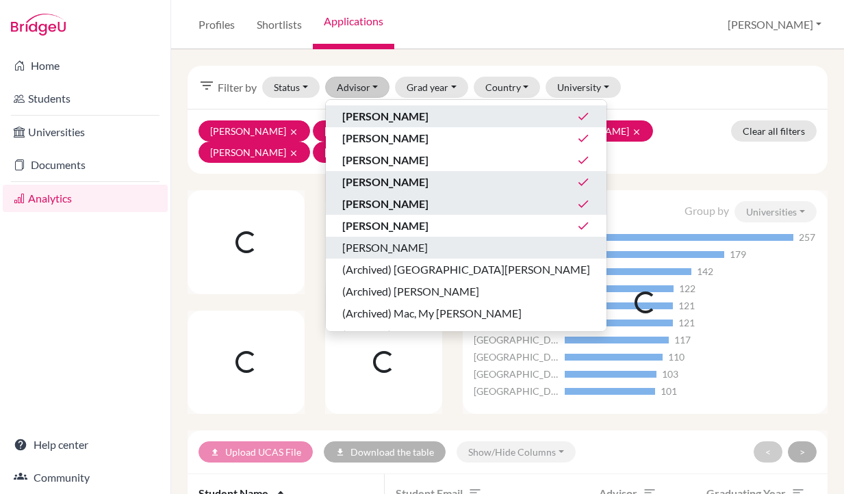
click at [423, 254] on div "[PERSON_NAME]" at bounding box center [466, 248] width 248 height 16
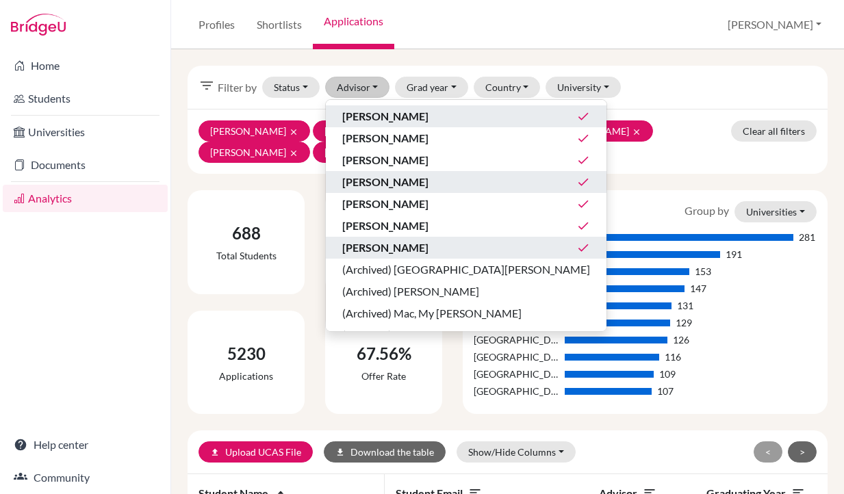
click at [447, 243] on div "Siu , Jessica done" at bounding box center [466, 248] width 248 height 16
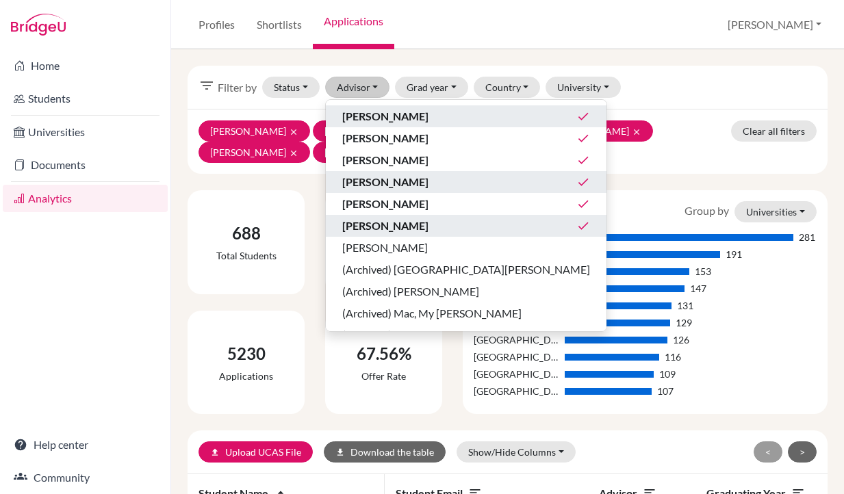
click at [446, 221] on div "Kwok, Martin done" at bounding box center [466, 226] width 248 height 16
click at [440, 227] on div "[PERSON_NAME]" at bounding box center [466, 226] width 248 height 16
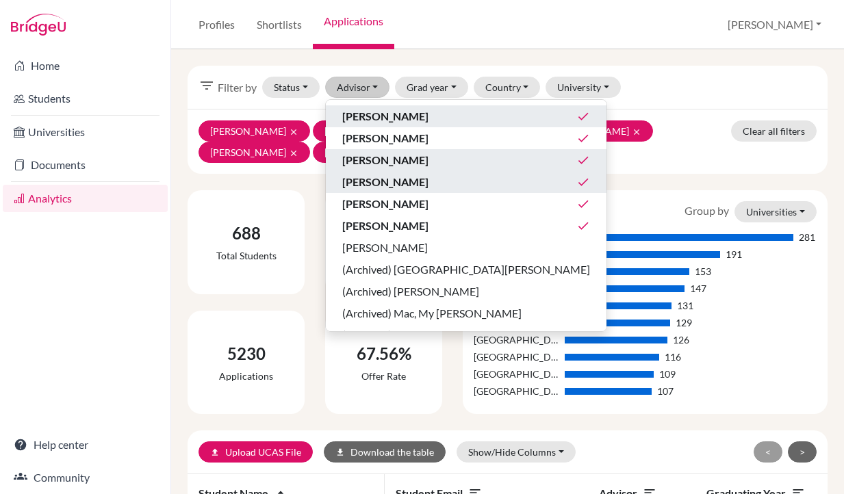
click at [392, 168] on button "Fung, Elsa done" at bounding box center [466, 160] width 281 height 22
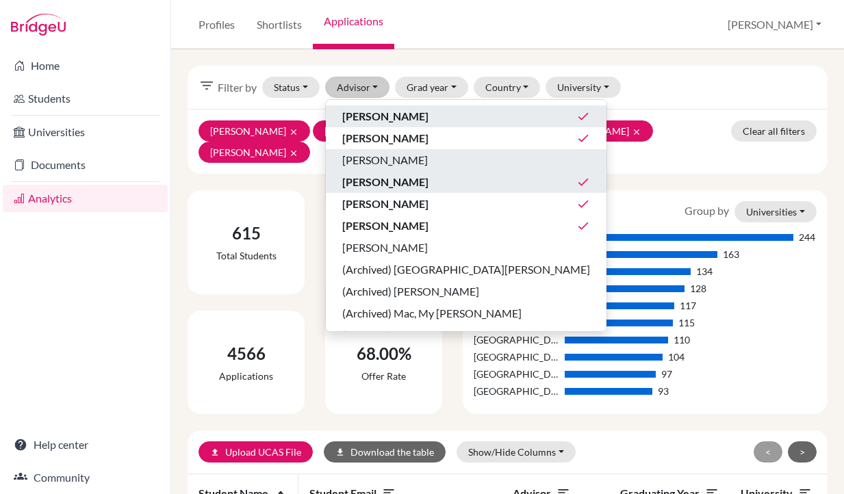
click at [392, 168] on button "[PERSON_NAME]" at bounding box center [466, 160] width 281 height 22
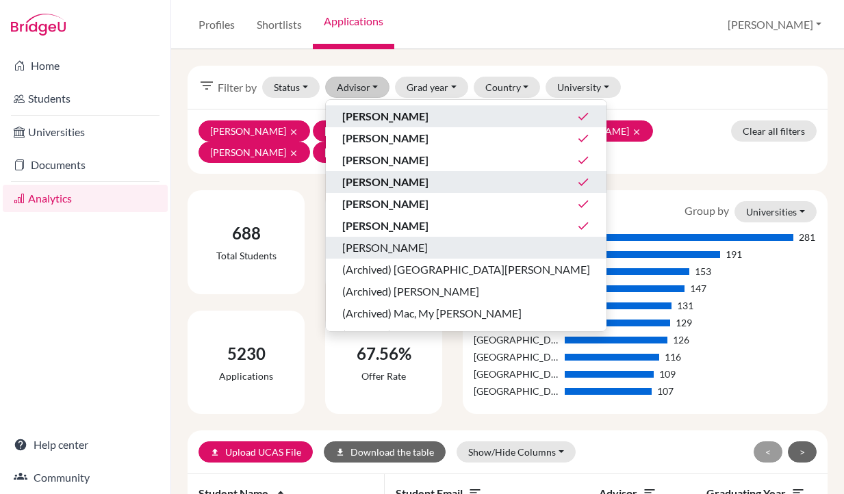
click at [467, 249] on div "[PERSON_NAME]" at bounding box center [466, 248] width 248 height 16
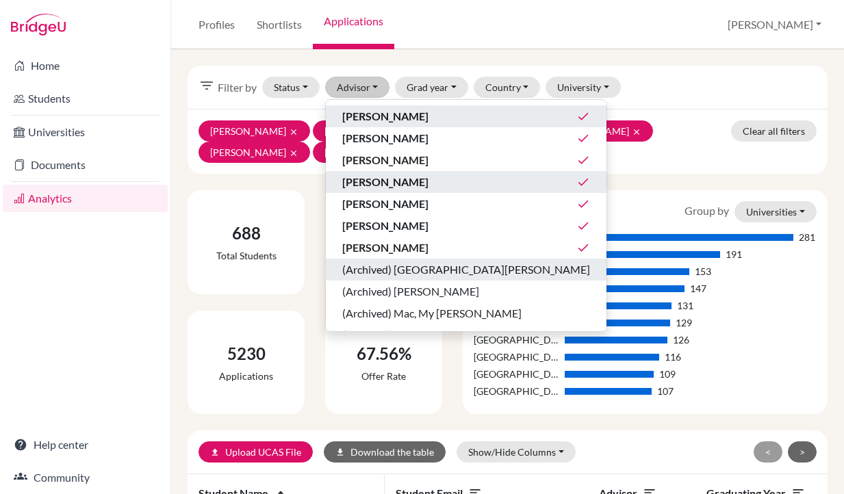
click at [486, 268] on div "(Archived) [GEOGRAPHIC_DATA][PERSON_NAME]" at bounding box center [466, 270] width 248 height 16
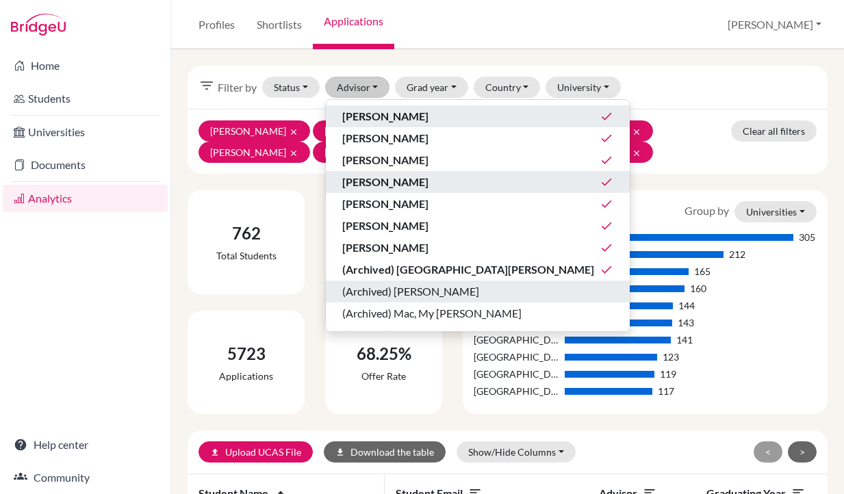
click at [470, 292] on div "(Archived) [PERSON_NAME]" at bounding box center [477, 291] width 271 height 16
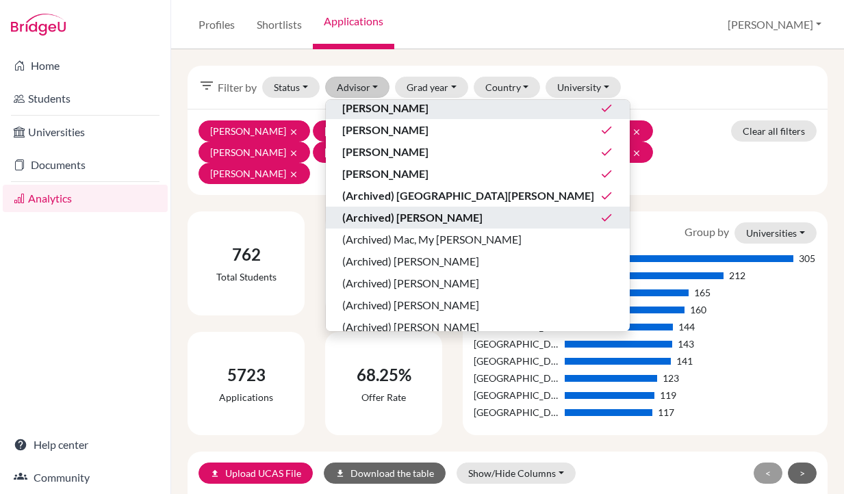
scroll to position [79, 0]
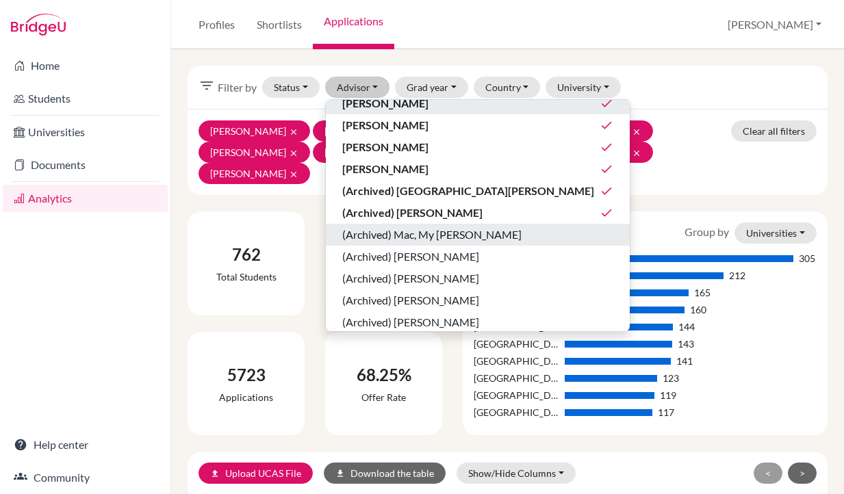
click at [462, 241] on span "(Archived) Mac, My [PERSON_NAME]" at bounding box center [431, 235] width 179 height 16
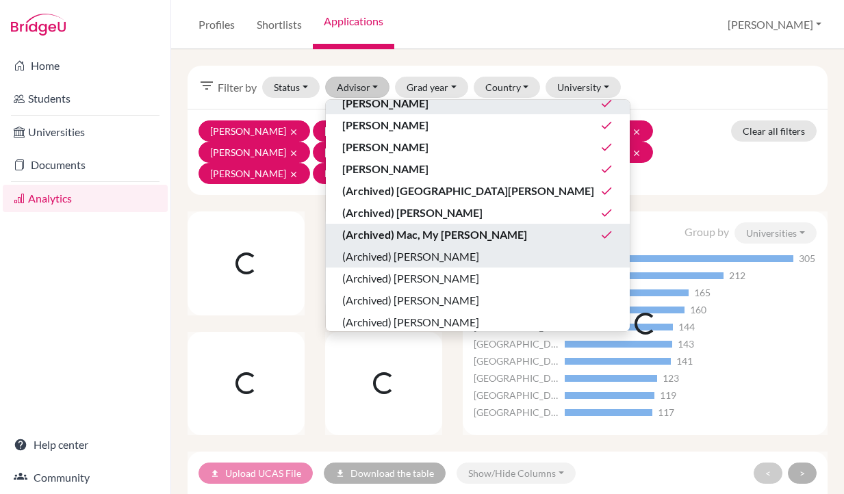
click at [459, 260] on span "(Archived) [PERSON_NAME]" at bounding box center [410, 257] width 137 height 16
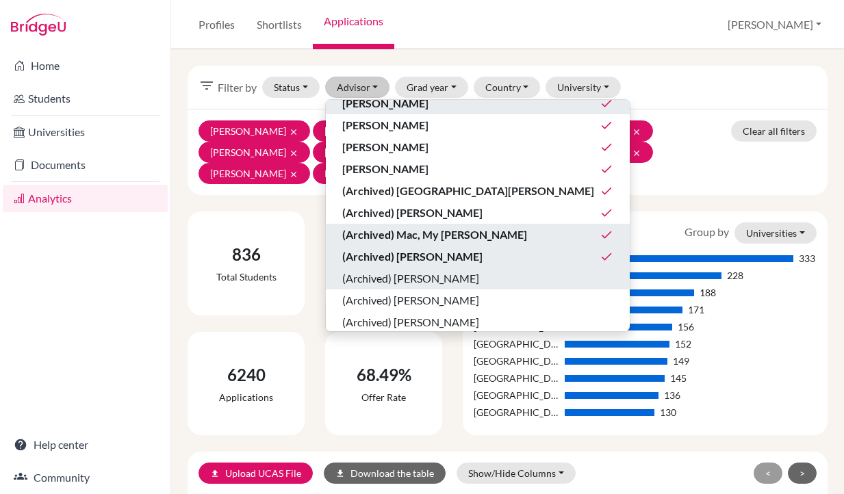
click at [454, 282] on span "(Archived) [PERSON_NAME]" at bounding box center [410, 278] width 137 height 16
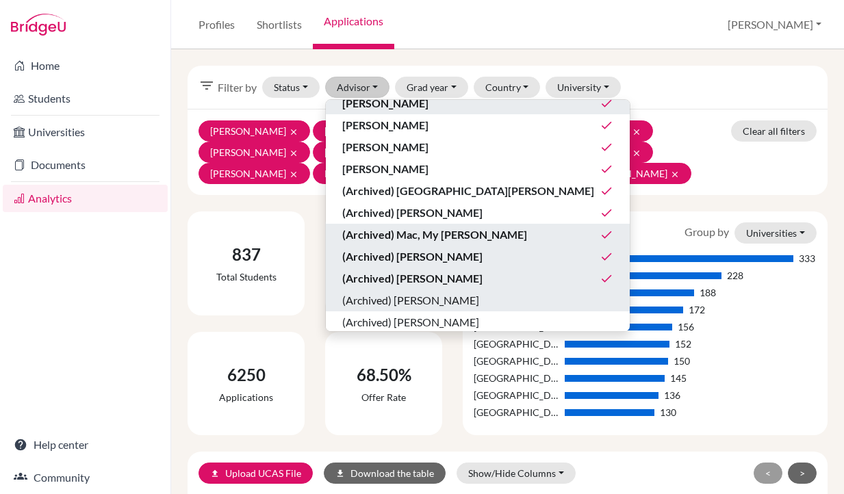
click at [469, 301] on span "(Archived) [PERSON_NAME]" at bounding box center [410, 300] width 137 height 16
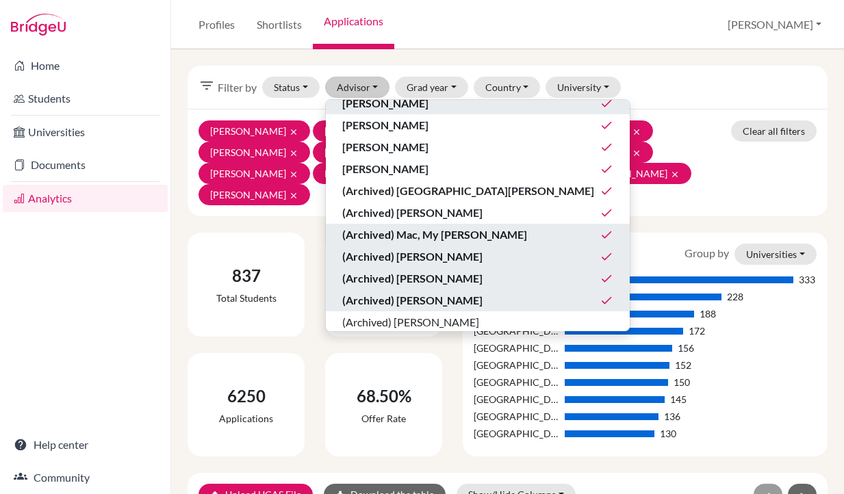
scroll to position [86, 0]
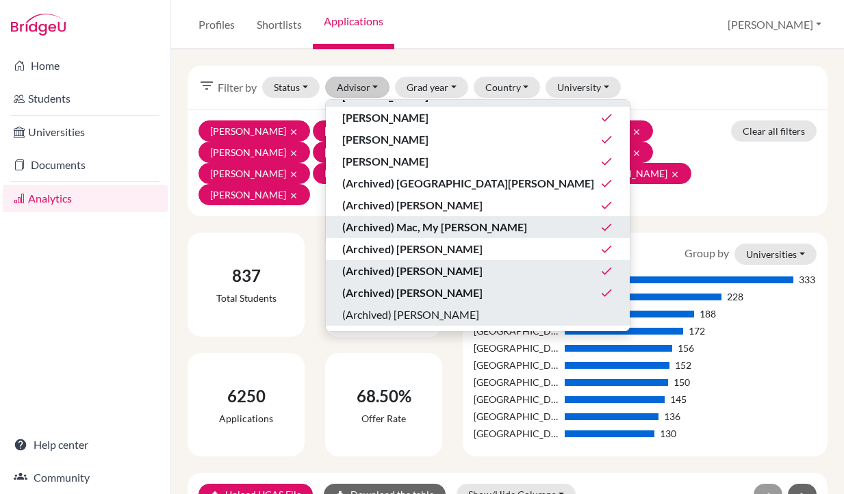
click at [473, 311] on div "(Archived) [PERSON_NAME]" at bounding box center [477, 315] width 271 height 16
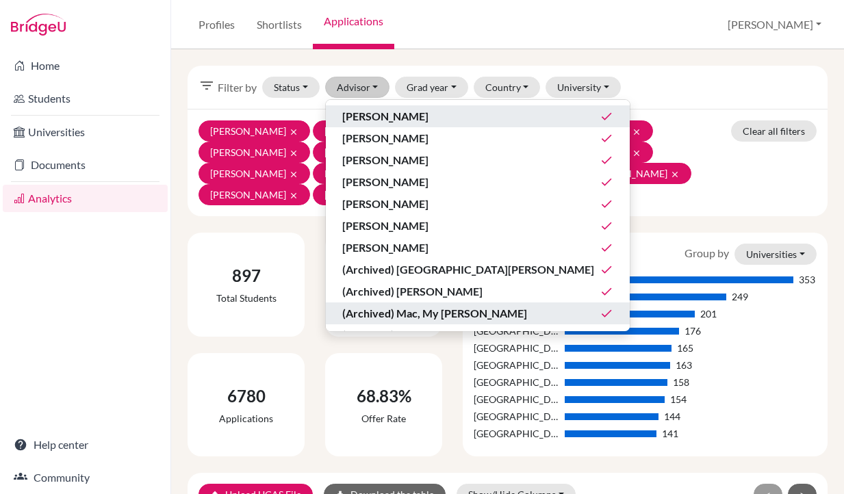
click at [123, 312] on div "Home Students Universities Documents Analytics Help center Community" at bounding box center [85, 271] width 171 height 445
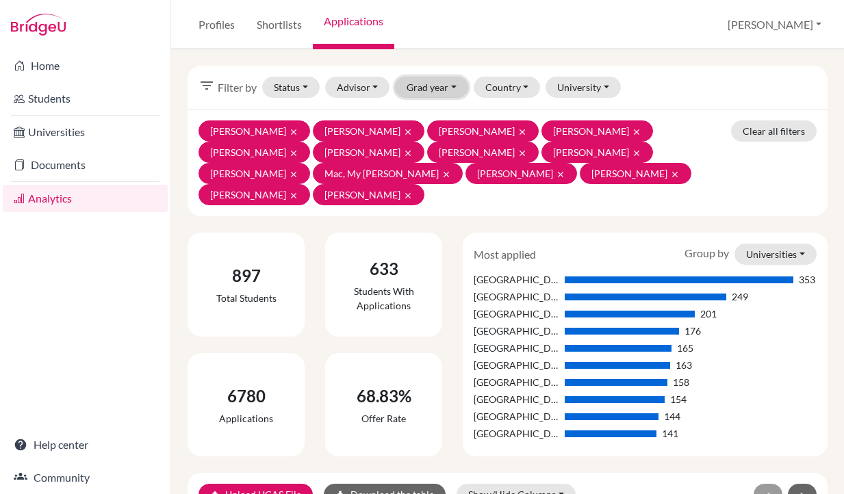
click at [420, 88] on button "Grad year" at bounding box center [431, 87] width 73 height 21
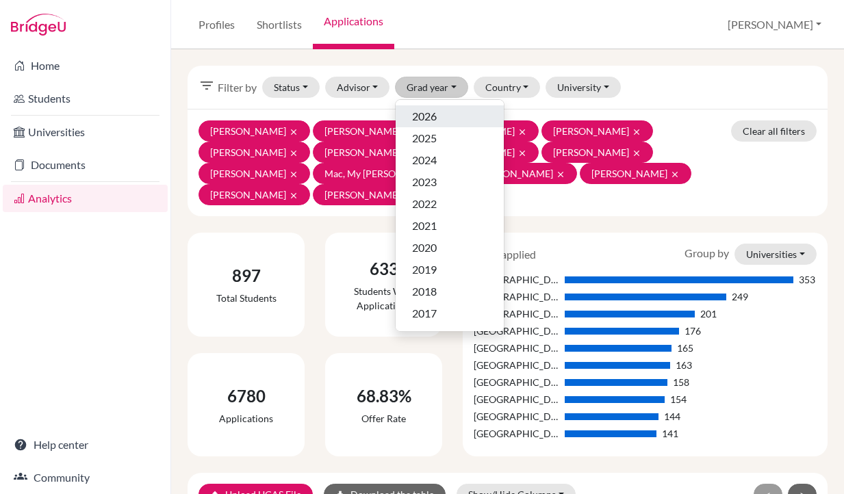
click at [446, 113] on div "2026" at bounding box center [449, 116] width 75 height 16
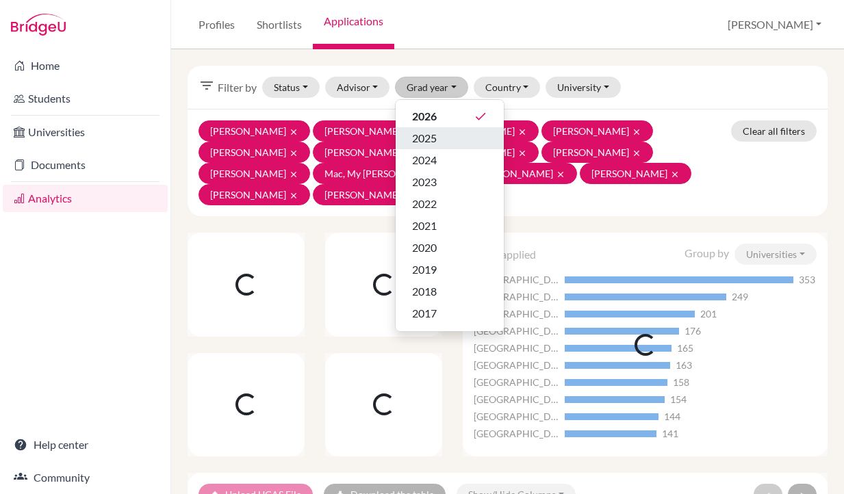
click at [440, 134] on div "2025" at bounding box center [449, 138] width 75 height 16
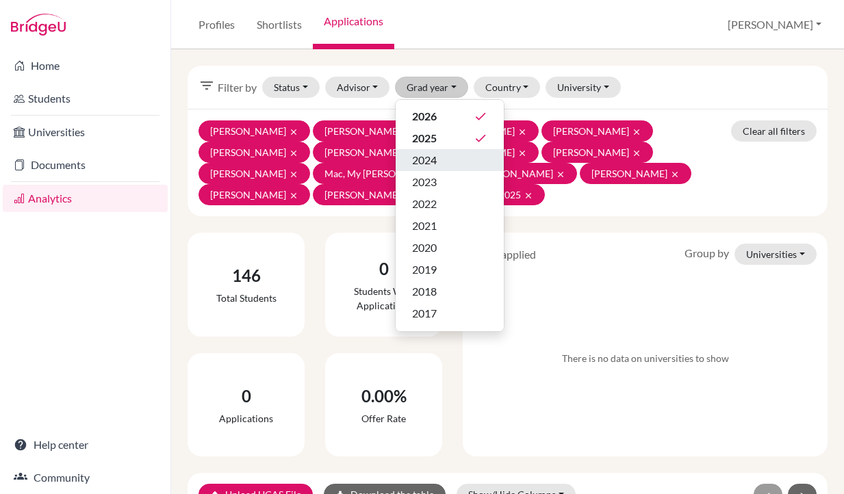
click at [433, 162] on span "2024" at bounding box center [424, 160] width 25 height 16
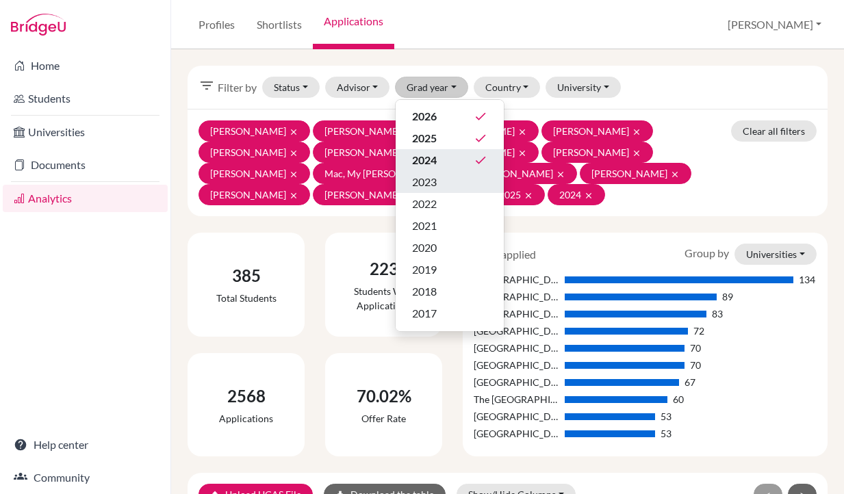
click at [432, 189] on span "2023" at bounding box center [424, 182] width 25 height 16
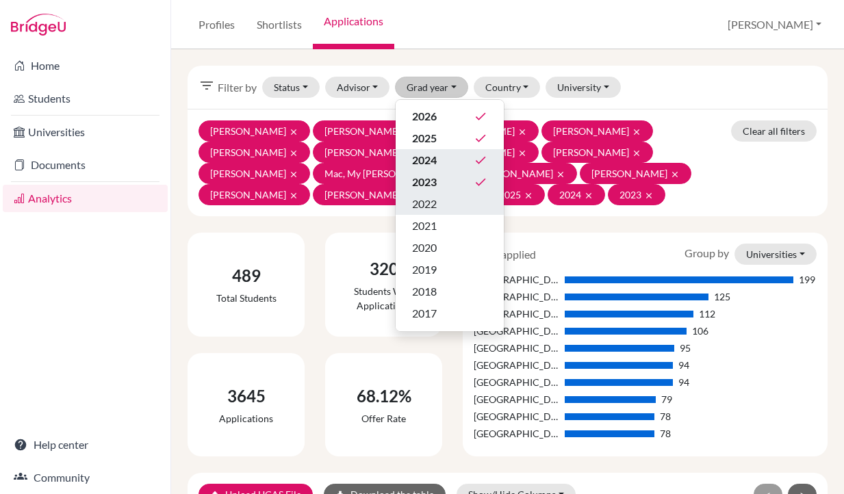
click at [437, 207] on span "2022" at bounding box center [424, 204] width 25 height 16
click at [266, 30] on link "Shortlists" at bounding box center [279, 24] width 67 height 49
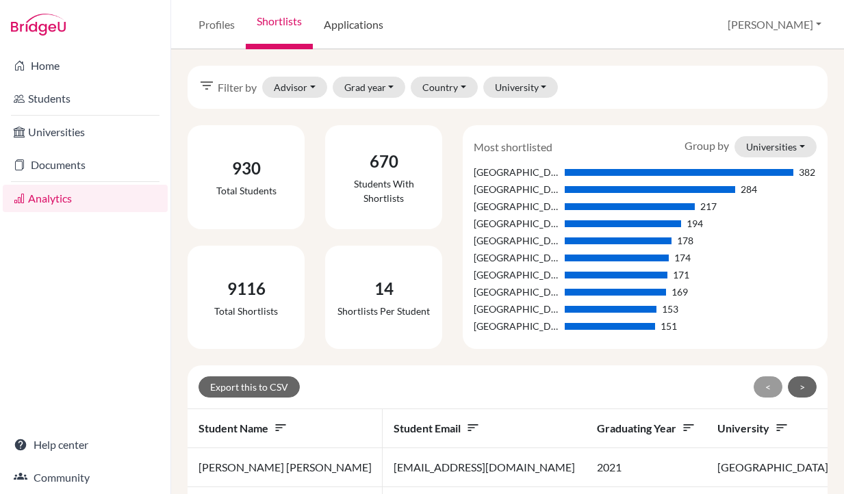
click at [346, 25] on link "Applications" at bounding box center [353, 24] width 81 height 49
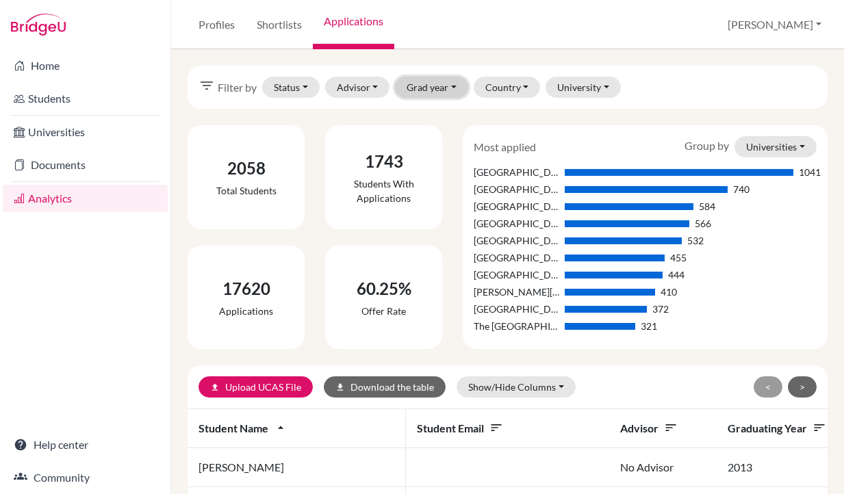
click at [428, 83] on button "Grad year" at bounding box center [431, 87] width 73 height 21
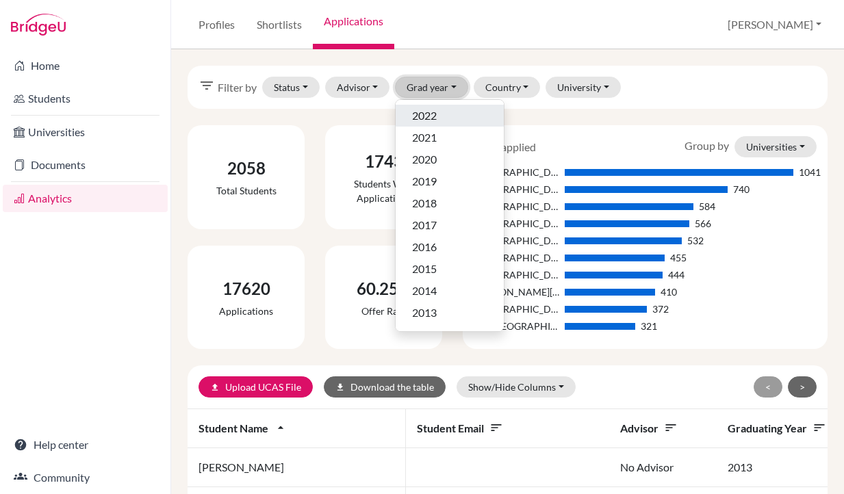
scroll to position [174, 0]
click at [458, 123] on div "2018" at bounding box center [449, 118] width 75 height 16
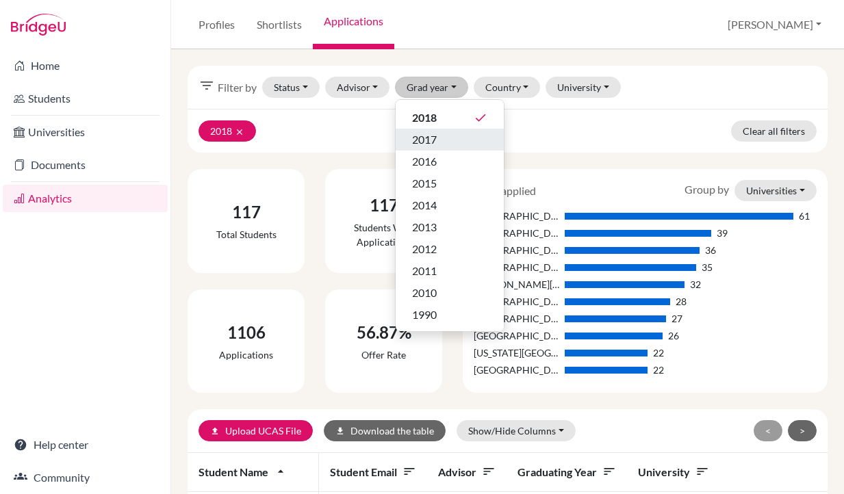
click at [453, 135] on div "2017" at bounding box center [449, 139] width 75 height 16
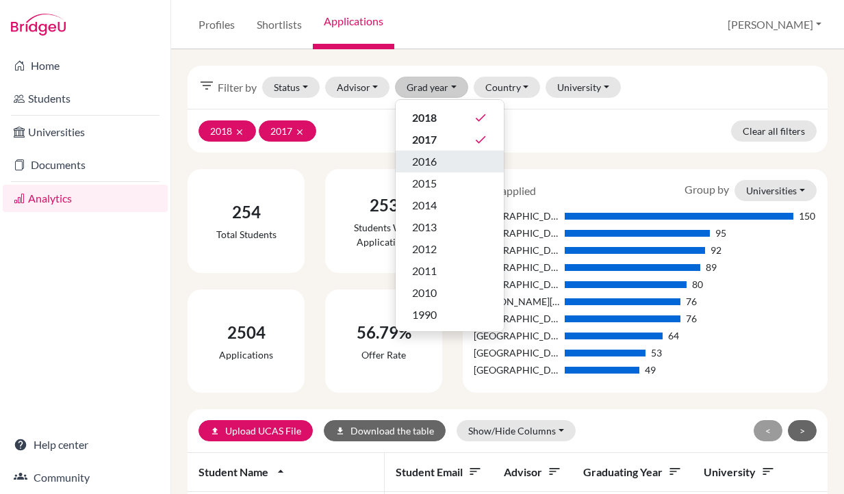
click at [449, 161] on div "2016" at bounding box center [449, 161] width 75 height 16
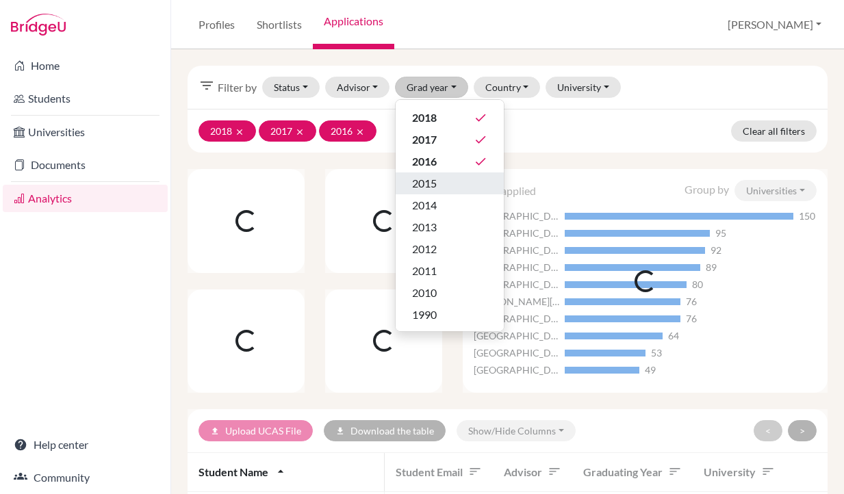
click at [443, 190] on div "2015" at bounding box center [449, 183] width 75 height 16
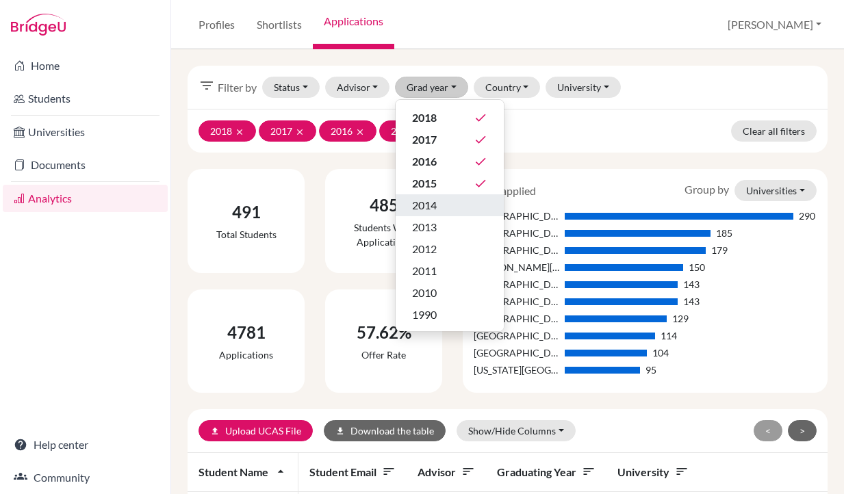
click at [441, 205] on div "2014" at bounding box center [449, 205] width 75 height 16
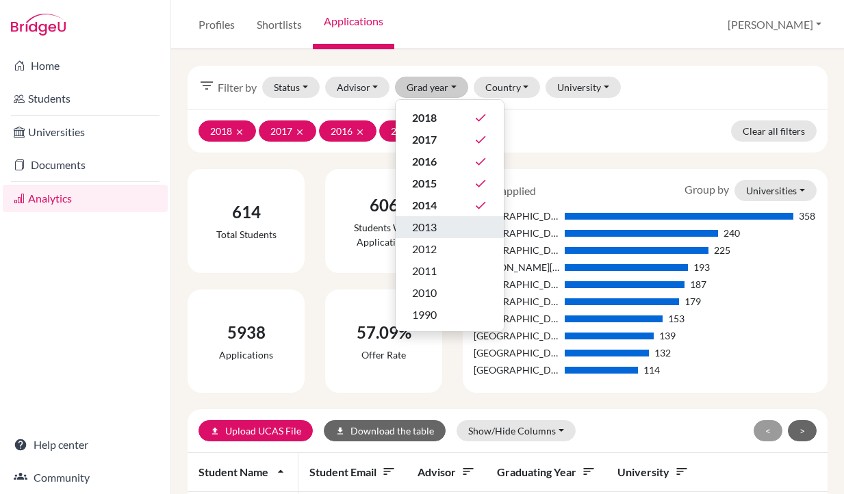
click at [442, 231] on div "2013" at bounding box center [449, 227] width 75 height 16
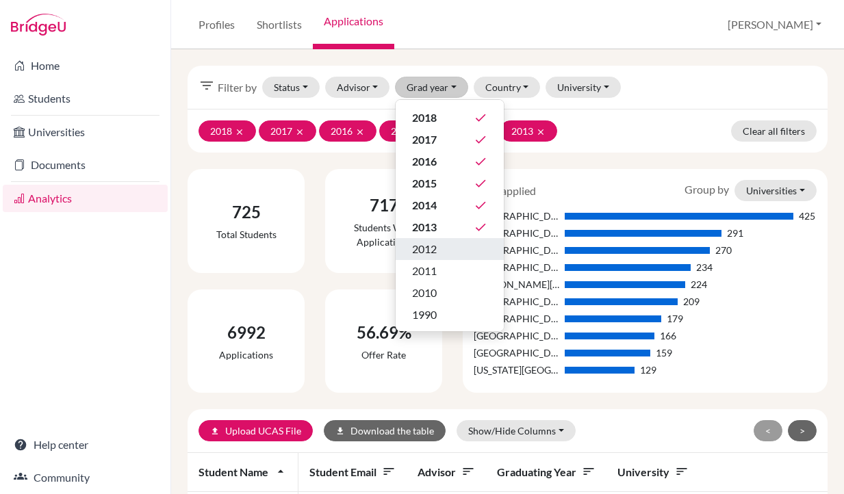
click at [445, 253] on div "2012" at bounding box center [449, 249] width 75 height 16
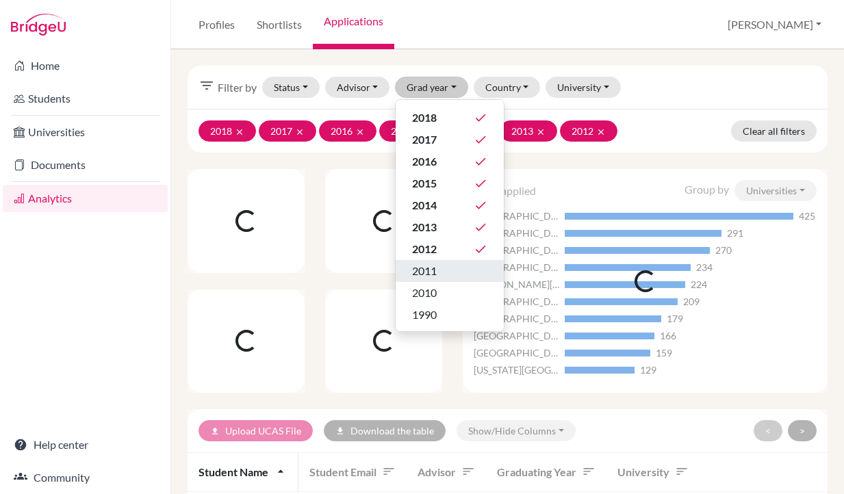
click at [447, 277] on div "2011" at bounding box center [449, 271] width 75 height 16
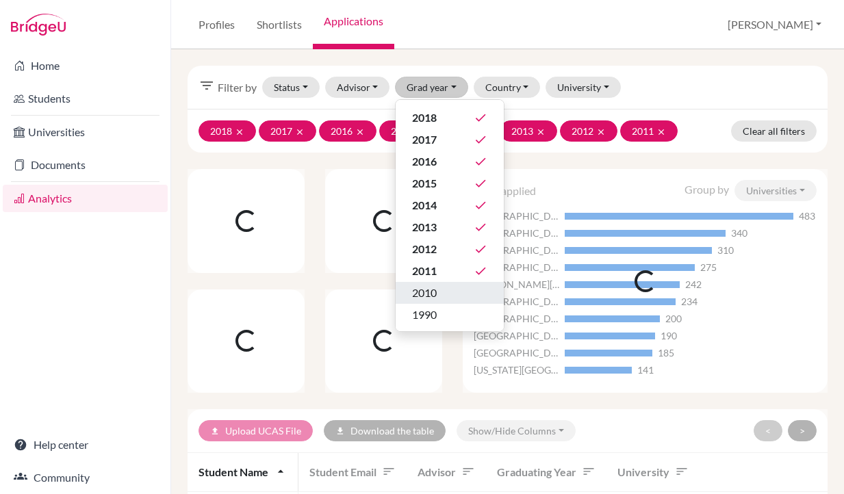
click at [444, 299] on div "2010" at bounding box center [449, 293] width 75 height 16
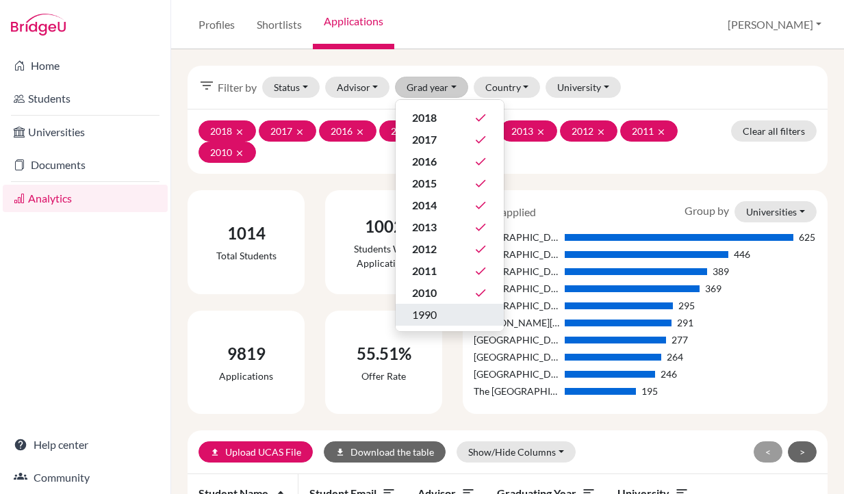
click at [440, 317] on div "1990" at bounding box center [449, 315] width 75 height 16
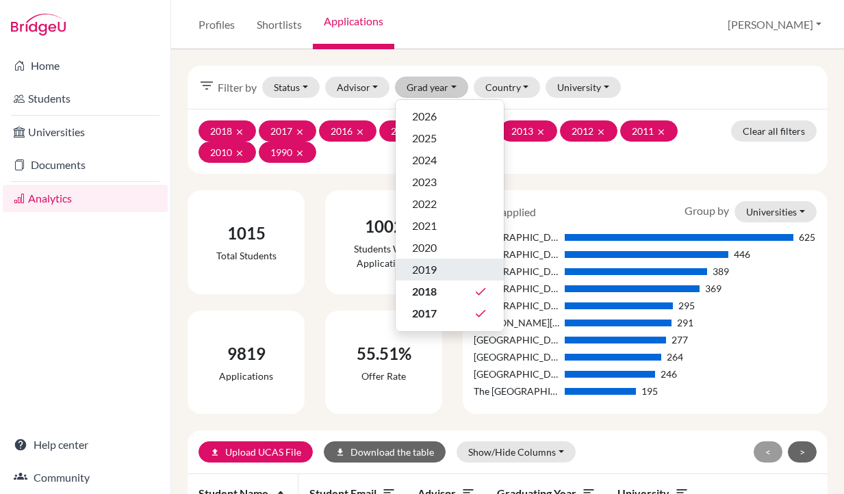
click at [451, 266] on div "2019" at bounding box center [449, 270] width 75 height 16
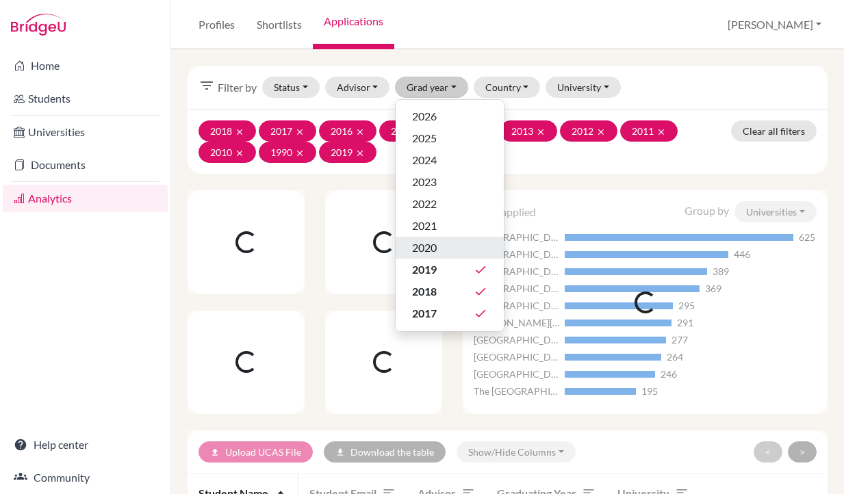
click at [442, 248] on div "2020" at bounding box center [449, 248] width 75 height 16
click at [438, 227] on div "2021" at bounding box center [449, 226] width 75 height 16
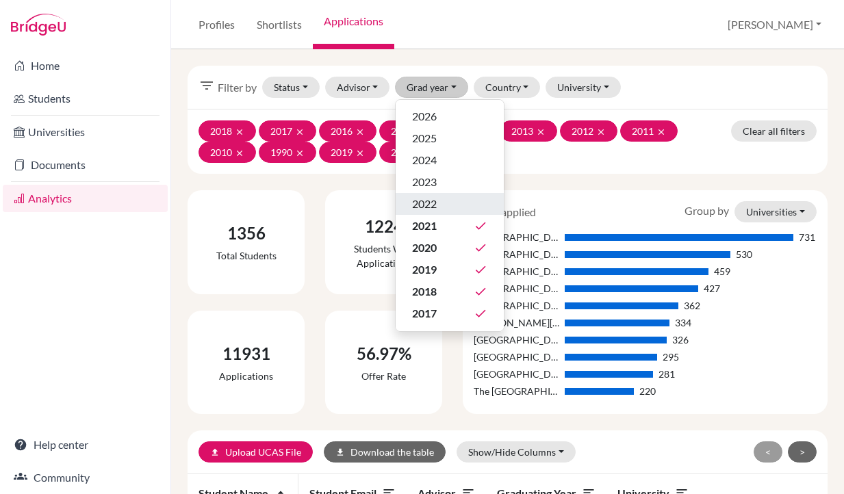
click at [437, 194] on button "2022" at bounding box center [450, 204] width 108 height 22
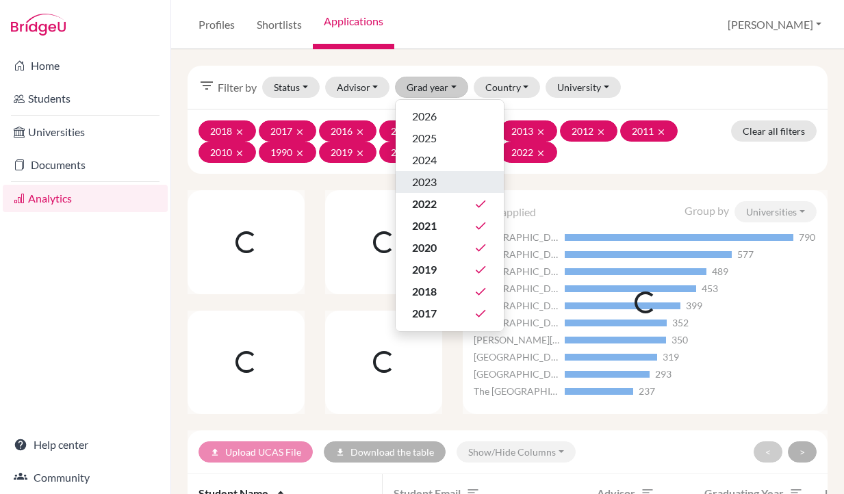
click at [434, 182] on span "2023" at bounding box center [424, 182] width 25 height 16
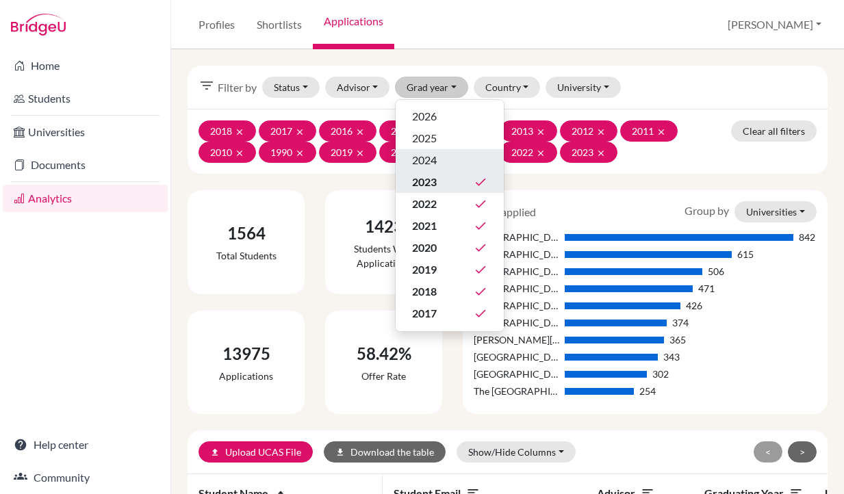
click at [434, 159] on span "2024" at bounding box center [424, 160] width 25 height 16
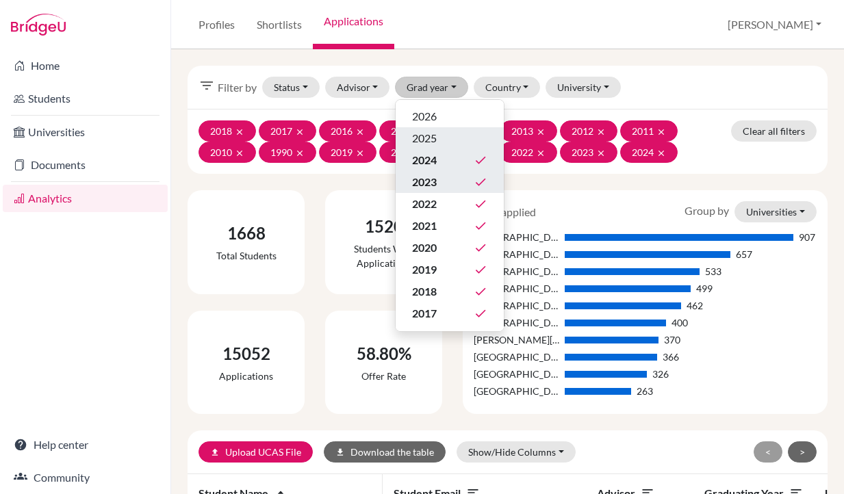
click at [431, 138] on span "2025" at bounding box center [424, 138] width 25 height 16
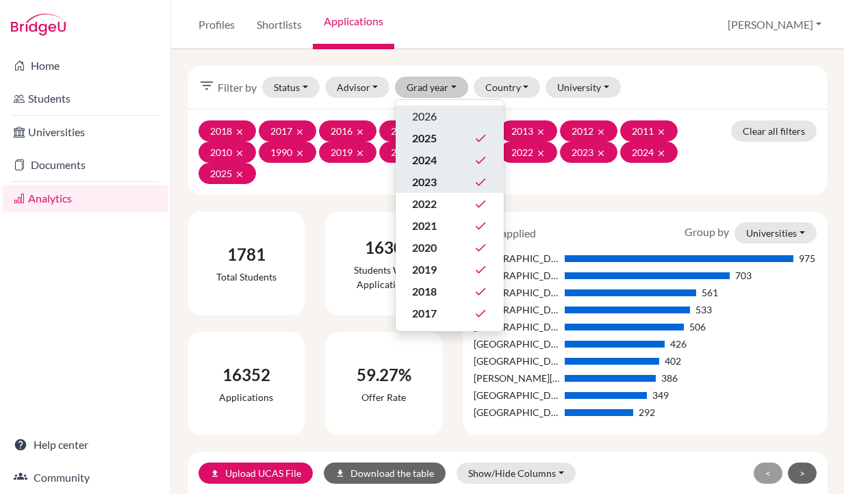
click at [431, 113] on span "2026" at bounding box center [424, 116] width 25 height 16
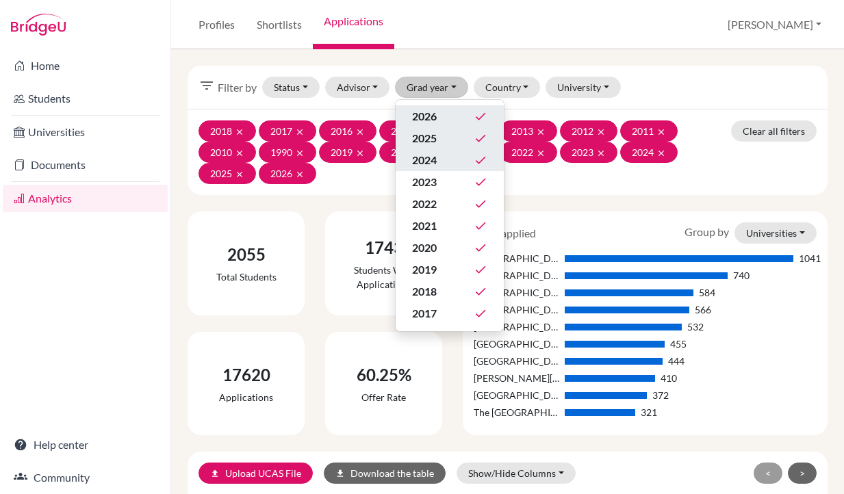
click at [434, 116] on span "2026" at bounding box center [424, 116] width 25 height 16
click at [237, 109] on div "2018 clear 2017 clear 2016 clear 2015 clear 2014 clear 2013 clear 2012 clear 20…" at bounding box center [508, 152] width 640 height 86
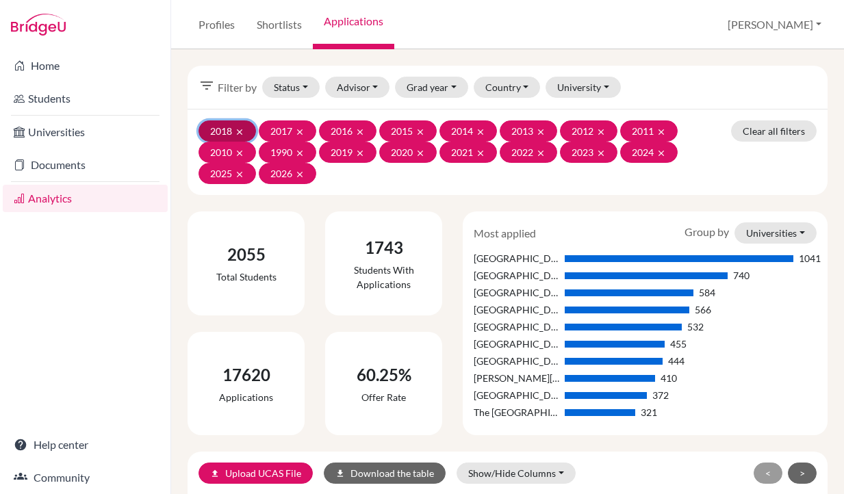
click at [242, 129] on icon "clear" at bounding box center [240, 132] width 10 height 10
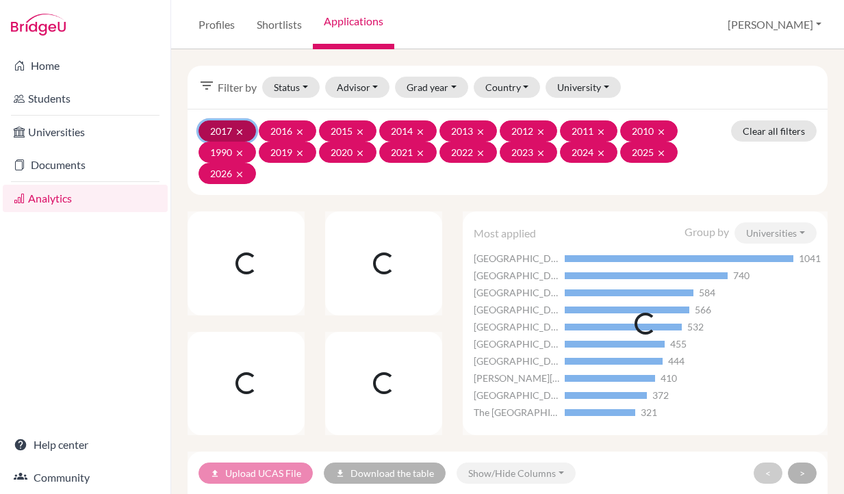
click at [242, 129] on icon "clear" at bounding box center [240, 132] width 10 height 10
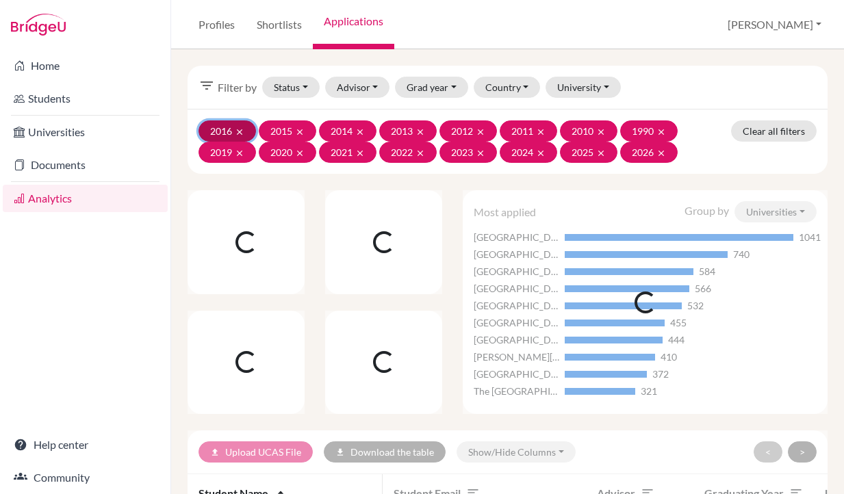
click at [242, 129] on icon "clear" at bounding box center [240, 132] width 10 height 10
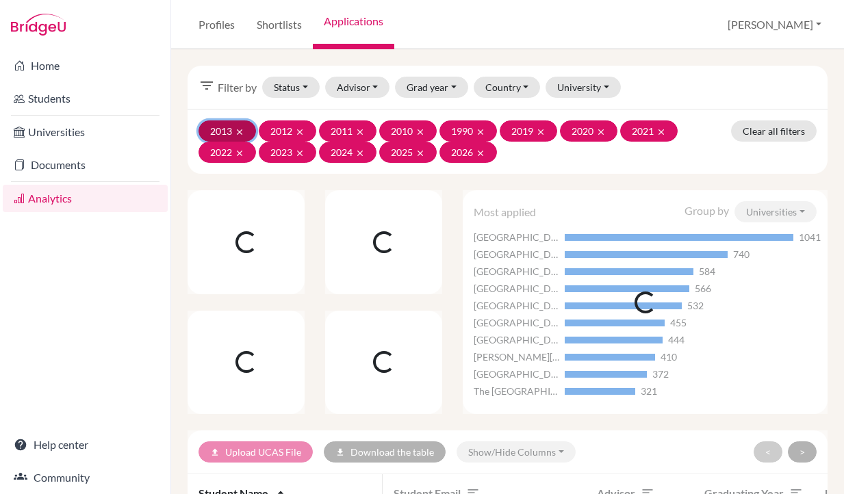
click at [242, 129] on icon "clear" at bounding box center [240, 132] width 10 height 10
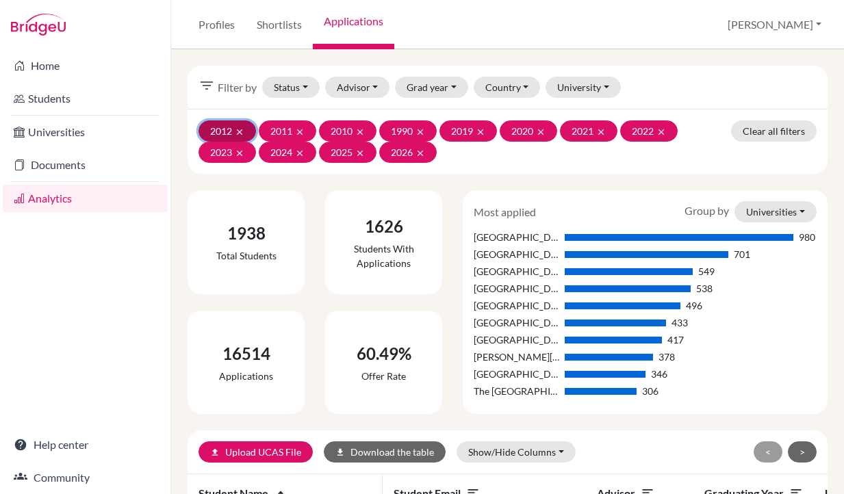
click at [242, 129] on icon "clear" at bounding box center [240, 132] width 10 height 10
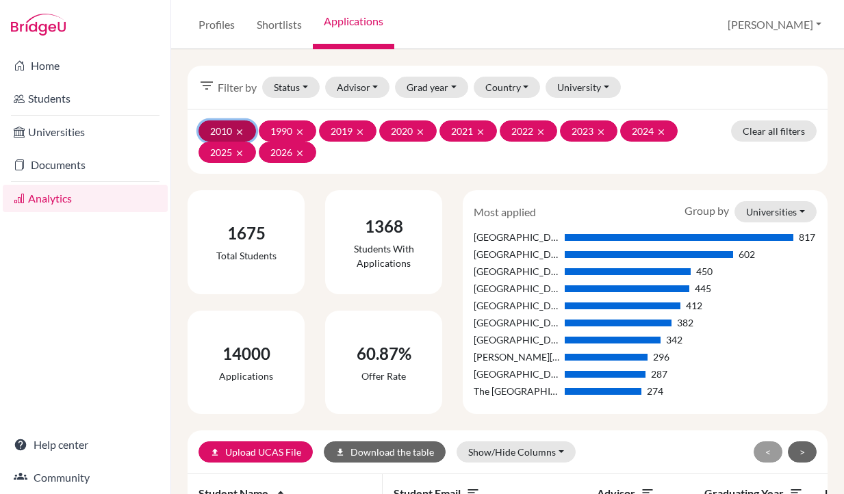
click at [242, 129] on icon "clear" at bounding box center [240, 132] width 10 height 10
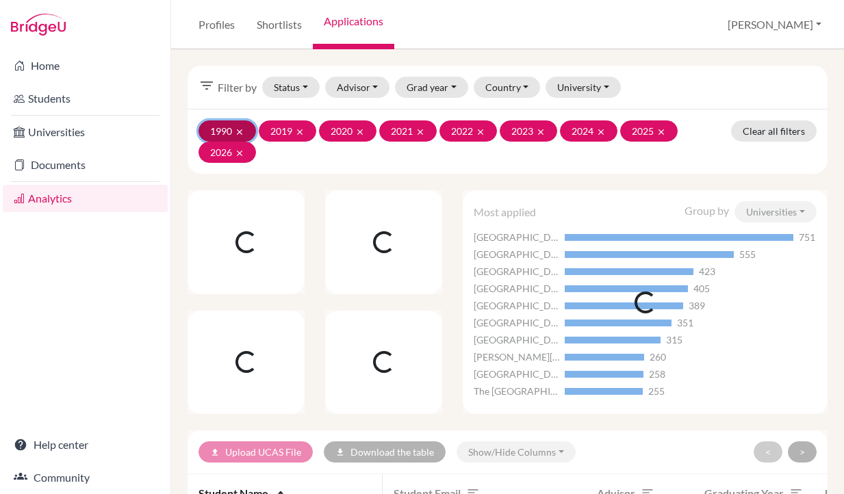
click at [242, 129] on icon "clear" at bounding box center [240, 132] width 10 height 10
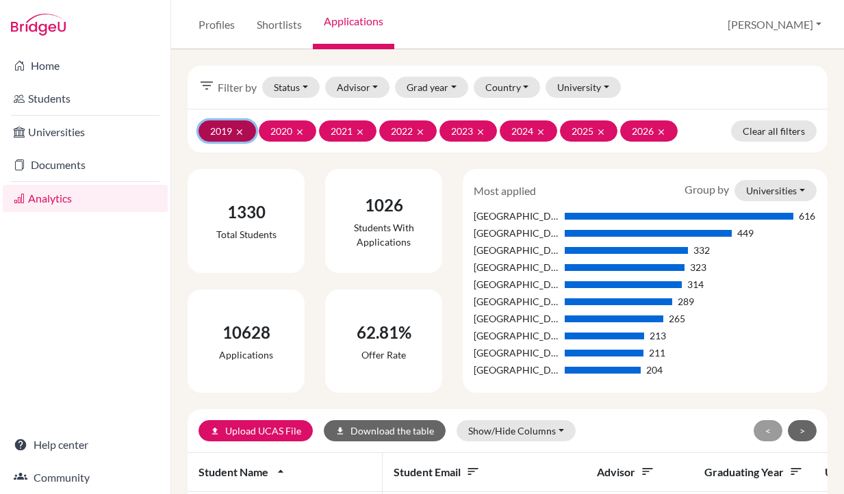
click at [242, 129] on icon "clear" at bounding box center [240, 132] width 10 height 10
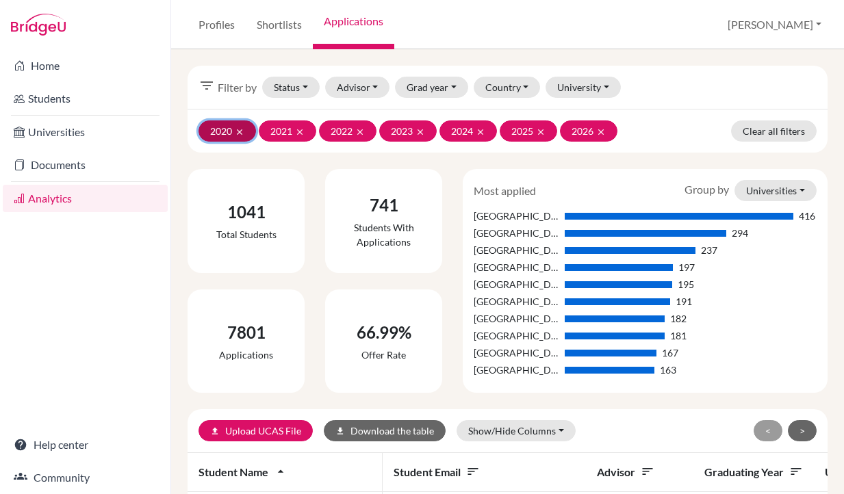
click at [242, 129] on icon "clear" at bounding box center [240, 132] width 10 height 10
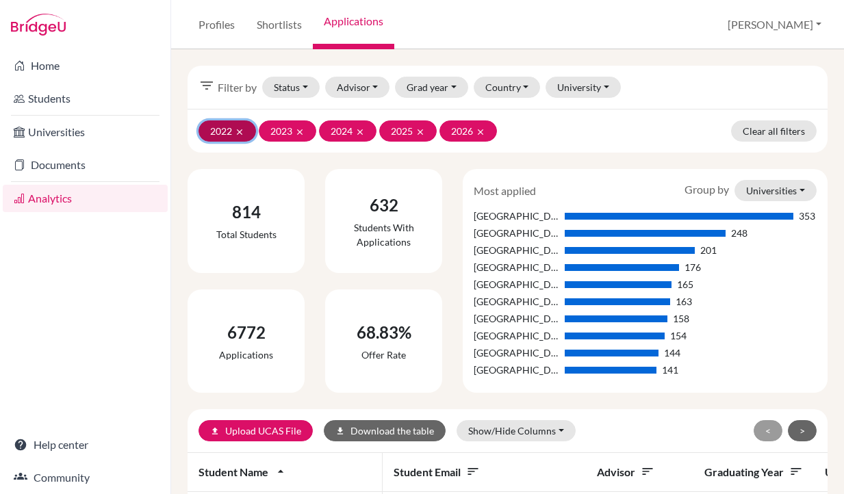
click at [242, 129] on icon "clear" at bounding box center [240, 132] width 10 height 10
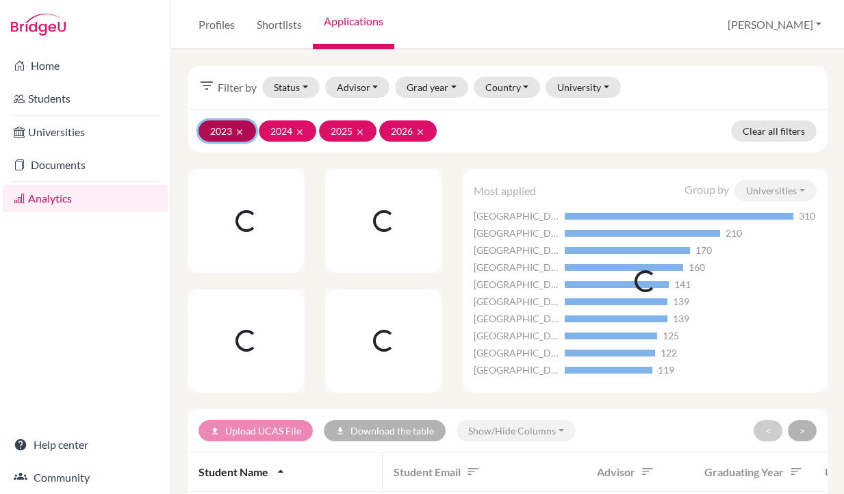
click at [242, 129] on icon "clear" at bounding box center [240, 132] width 10 height 10
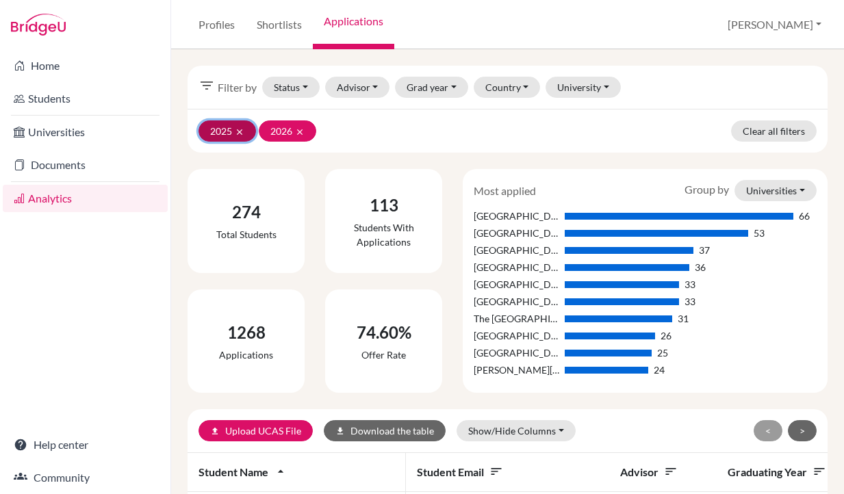
click at [242, 129] on icon "clear" at bounding box center [240, 132] width 10 height 10
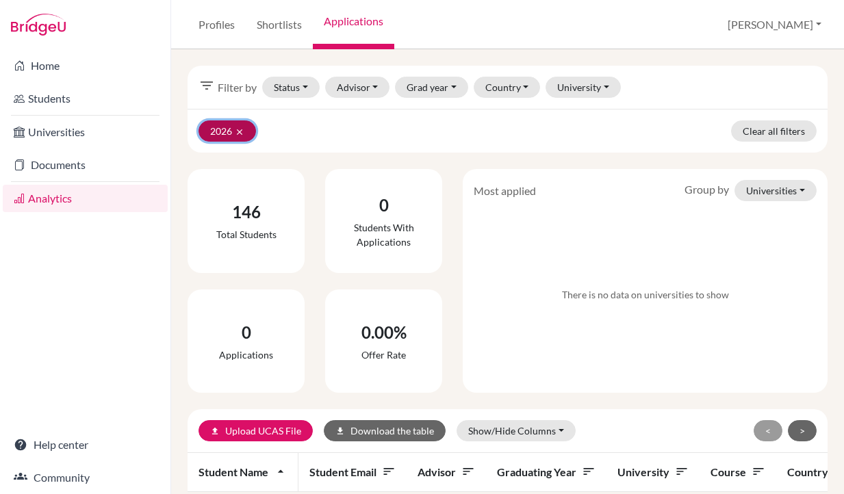
click at [242, 129] on icon "clear" at bounding box center [240, 132] width 10 height 10
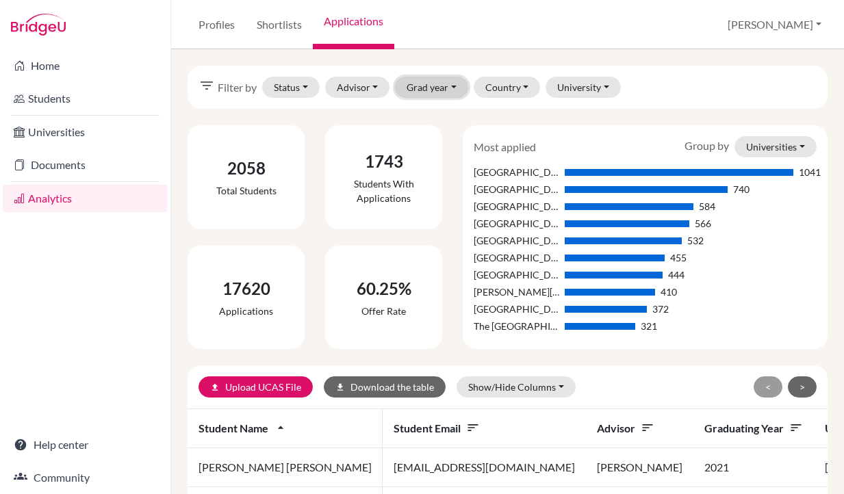
click at [419, 84] on button "Grad year" at bounding box center [431, 87] width 73 height 21
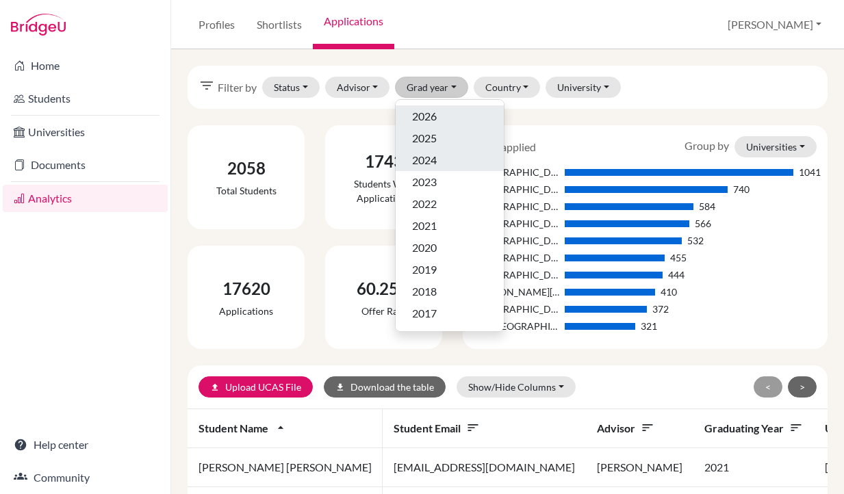
click at [664, 90] on div "filter_list Filter by Status Not sent Sent Successful Attending Advisor Aldridg…" at bounding box center [508, 87] width 640 height 43
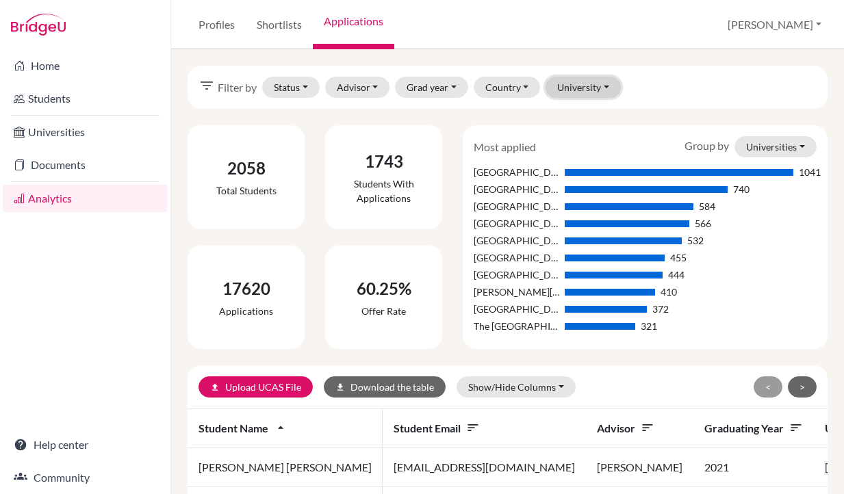
click at [566, 96] on button "University" at bounding box center [583, 87] width 75 height 21
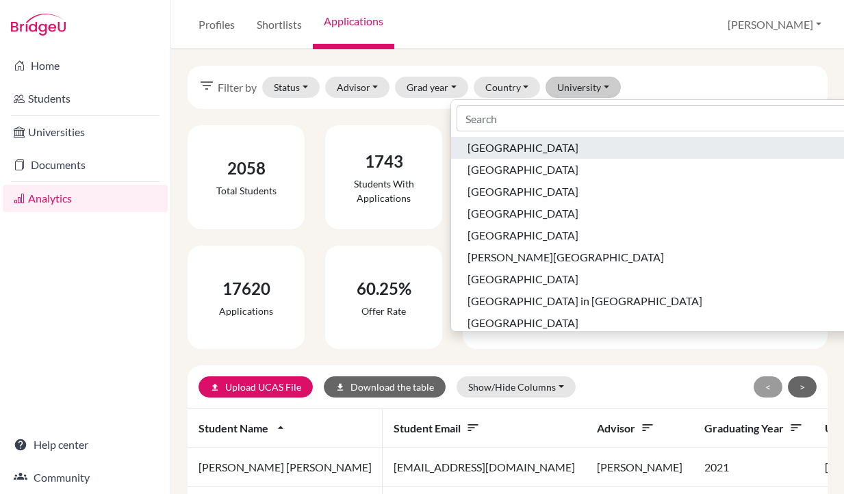
click at [557, 142] on span "[GEOGRAPHIC_DATA]" at bounding box center [523, 148] width 111 height 16
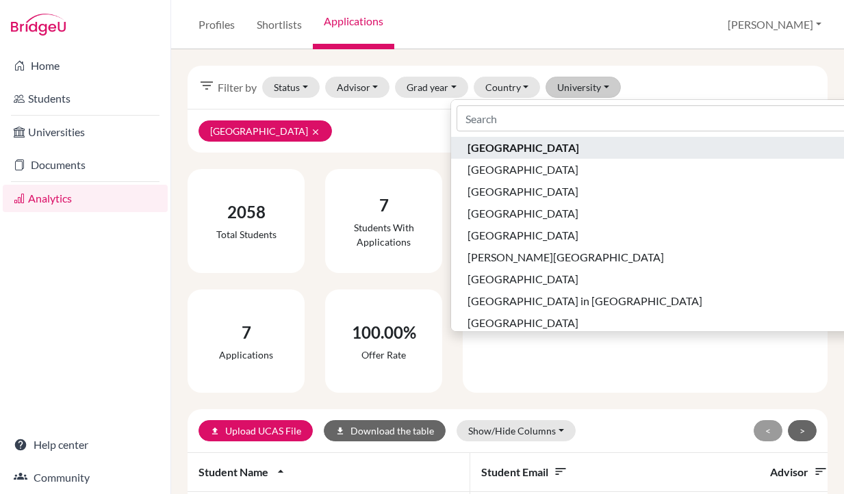
click at [568, 148] on span "[GEOGRAPHIC_DATA]" at bounding box center [524, 148] width 112 height 16
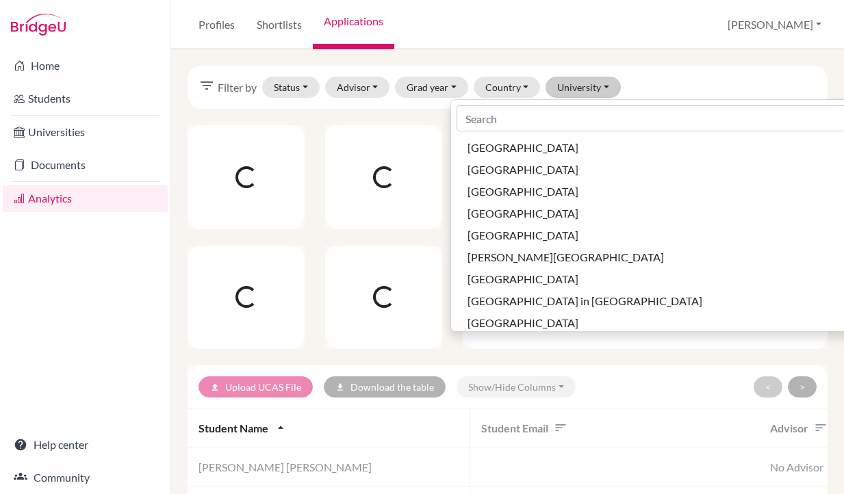
click at [681, 81] on div "filter_list Filter by Status Not sent Sent Successful Attending Advisor Aldridg…" at bounding box center [508, 87] width 640 height 43
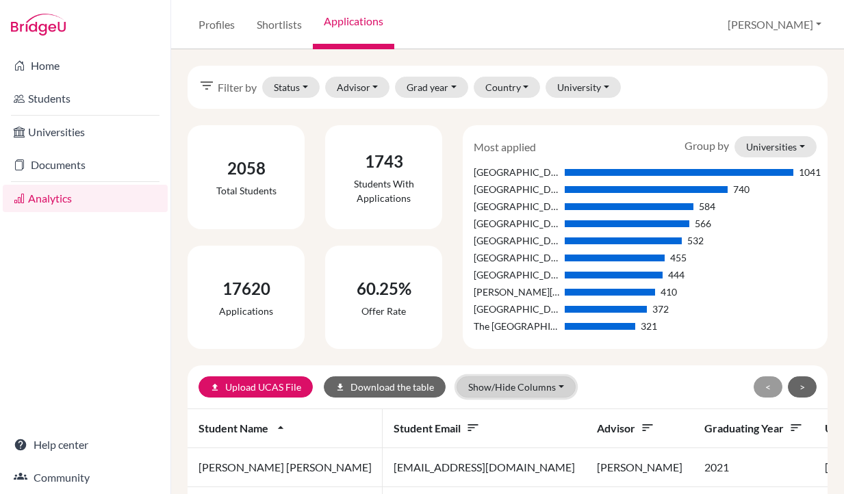
click at [494, 379] on button "Show/Hide Columns" at bounding box center [516, 387] width 119 height 21
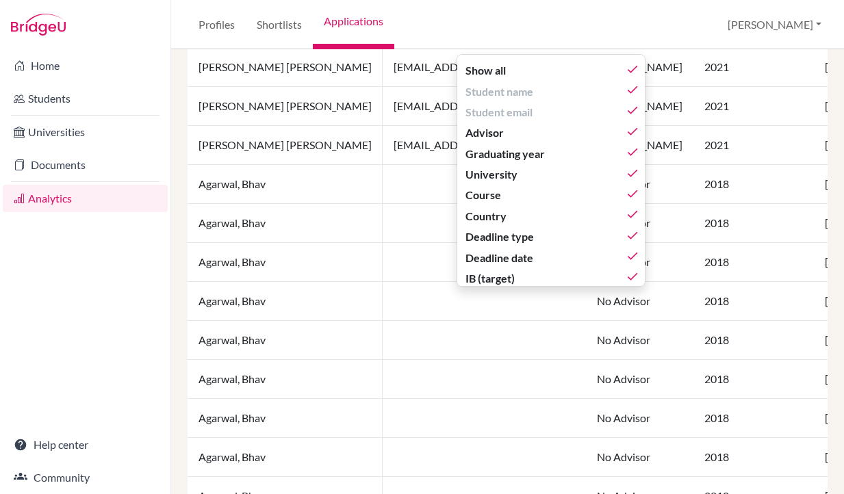
click at [104, 333] on div "Home Students Universities Documents Analytics Help center Community" at bounding box center [85, 271] width 171 height 445
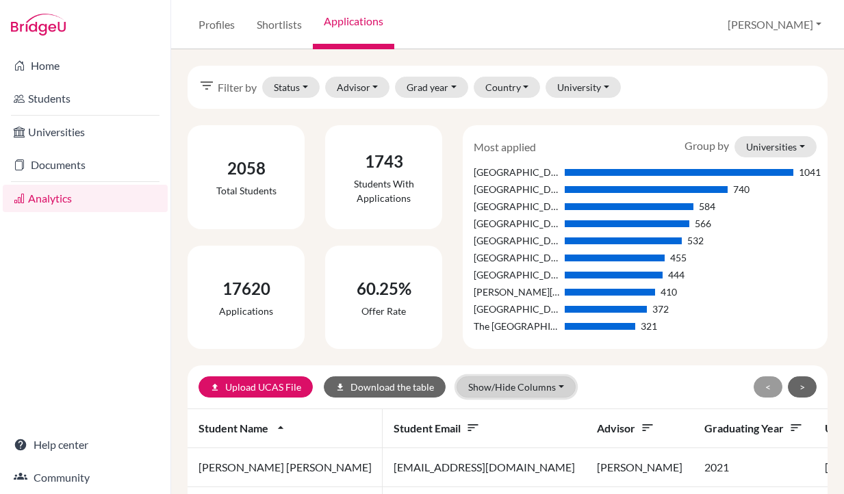
click at [487, 389] on button "Show/Hide Columns" at bounding box center [516, 387] width 119 height 21
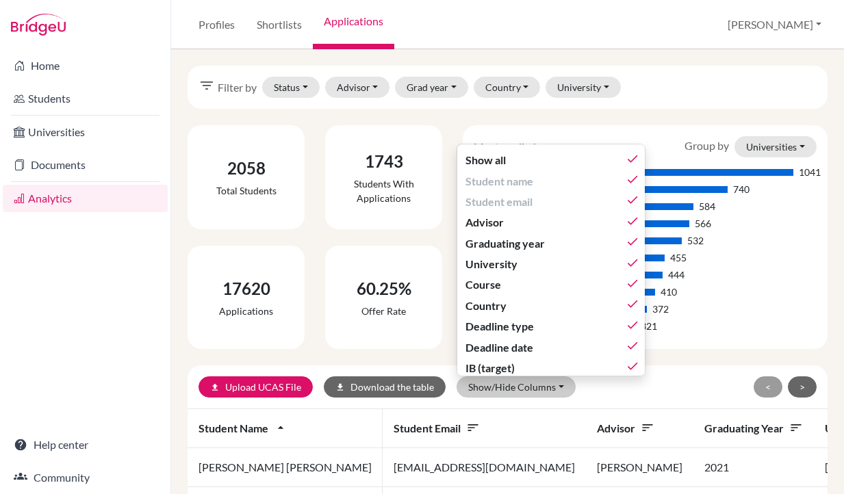
click at [105, 373] on div "Home Students Universities Documents Analytics Help center Community" at bounding box center [85, 271] width 171 height 445
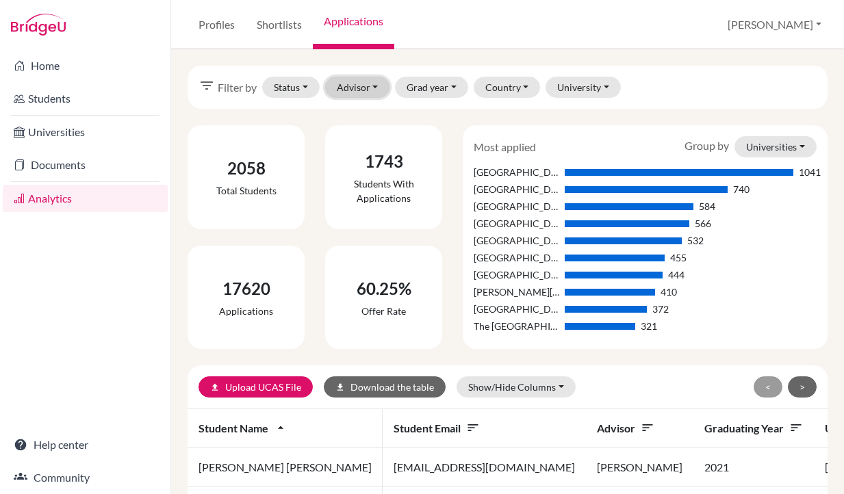
click at [346, 88] on button "Advisor" at bounding box center [357, 87] width 65 height 21
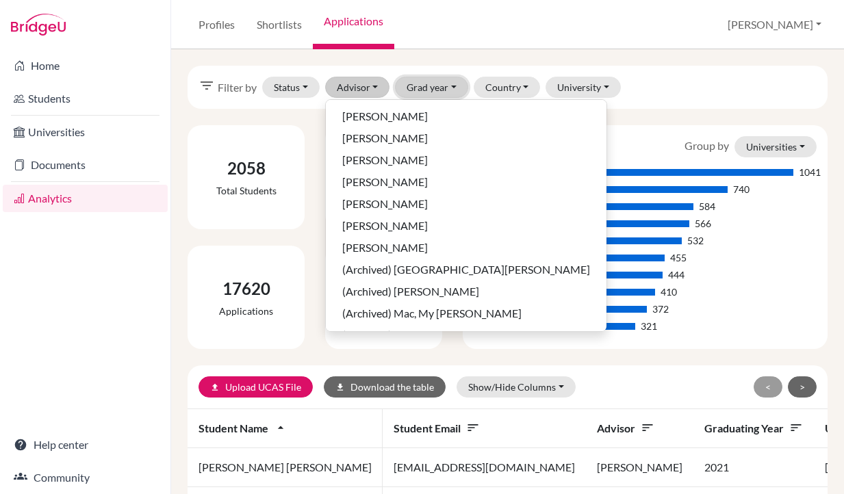
click at [418, 88] on button "Grad year" at bounding box center [431, 87] width 73 height 21
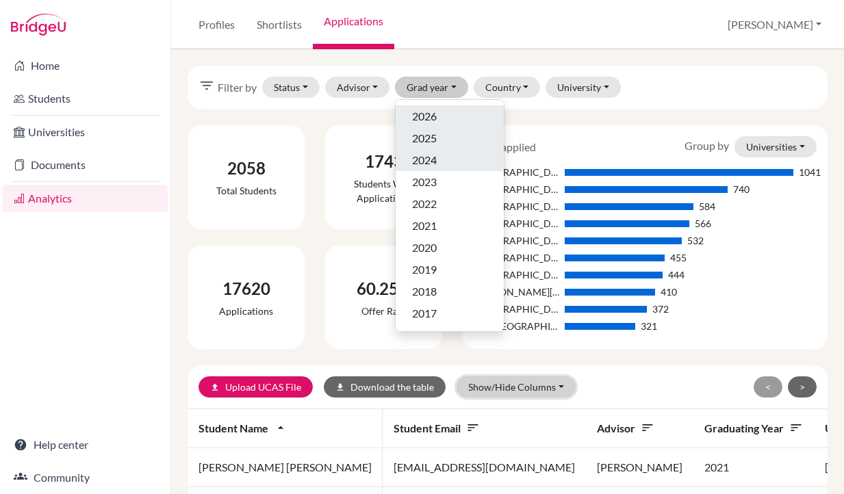
click at [497, 383] on button "Show/Hide Columns" at bounding box center [516, 387] width 119 height 21
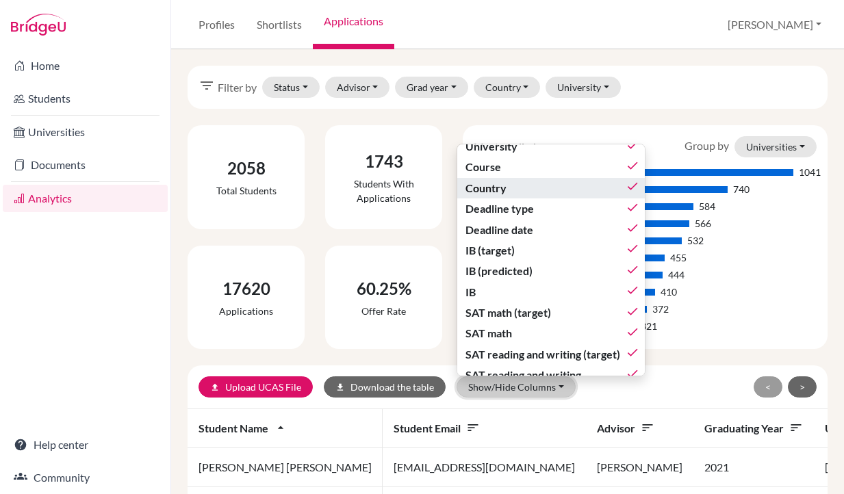
scroll to position [125, 0]
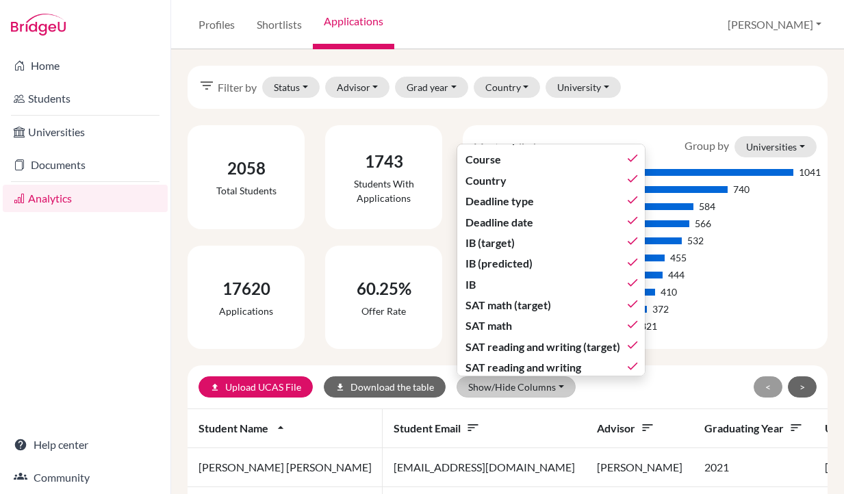
click at [349, 27] on link "Applications" at bounding box center [353, 24] width 81 height 49
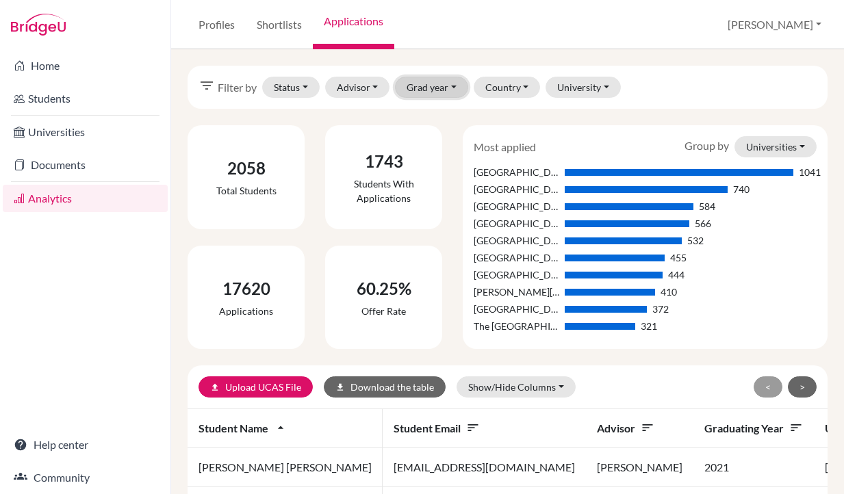
click at [423, 85] on button "Grad year" at bounding box center [431, 87] width 73 height 21
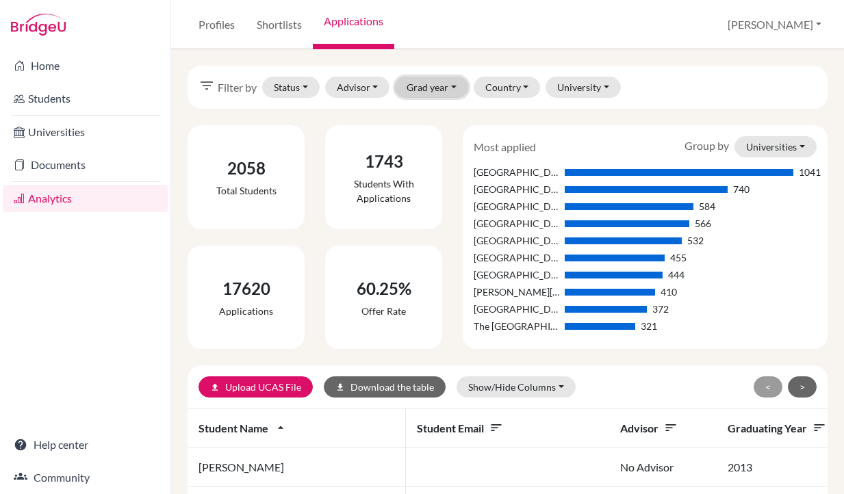
click at [455, 89] on button "Grad year" at bounding box center [431, 87] width 73 height 21
